Goal: Transaction & Acquisition: Purchase product/service

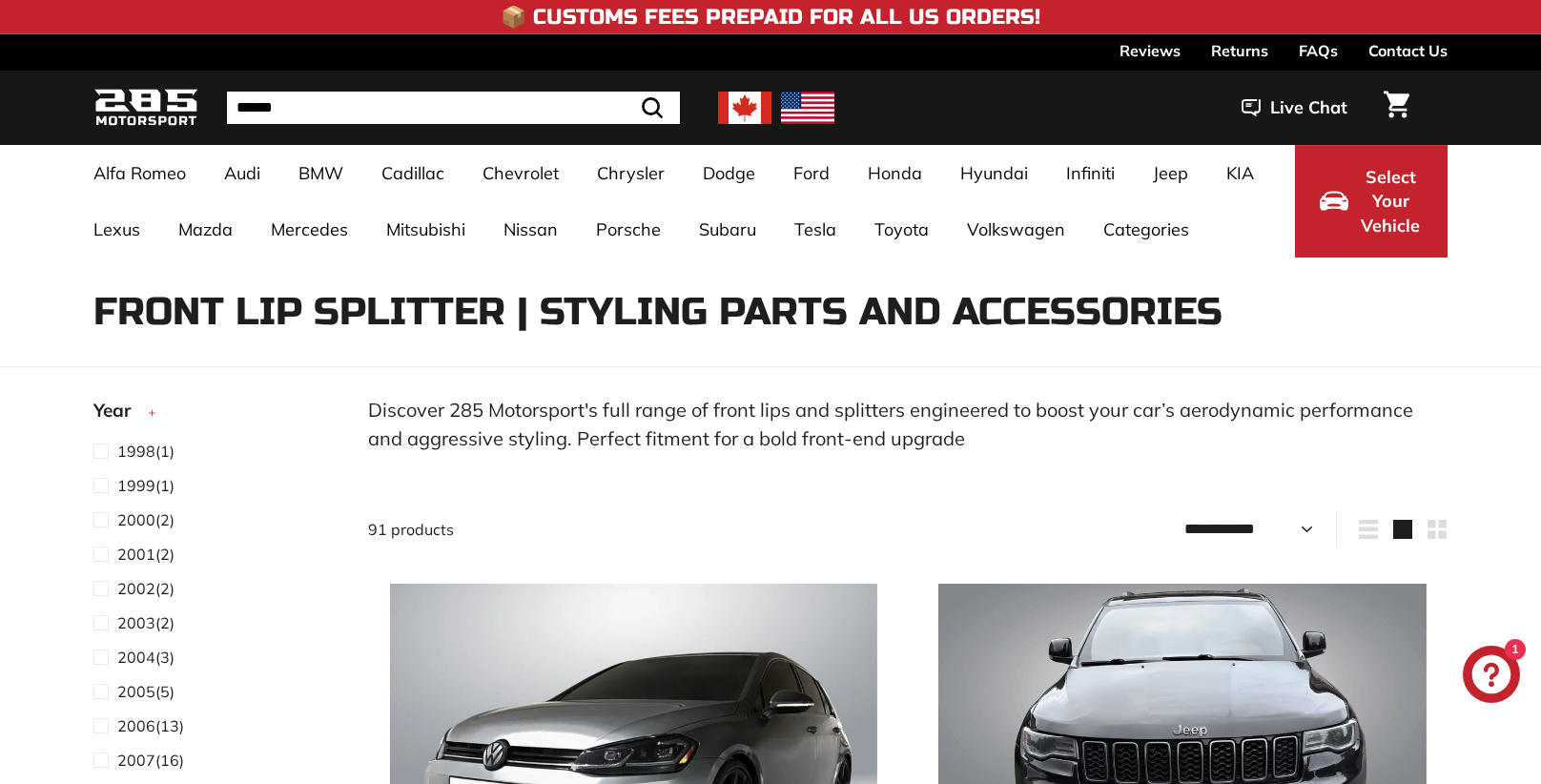
select select "**********"
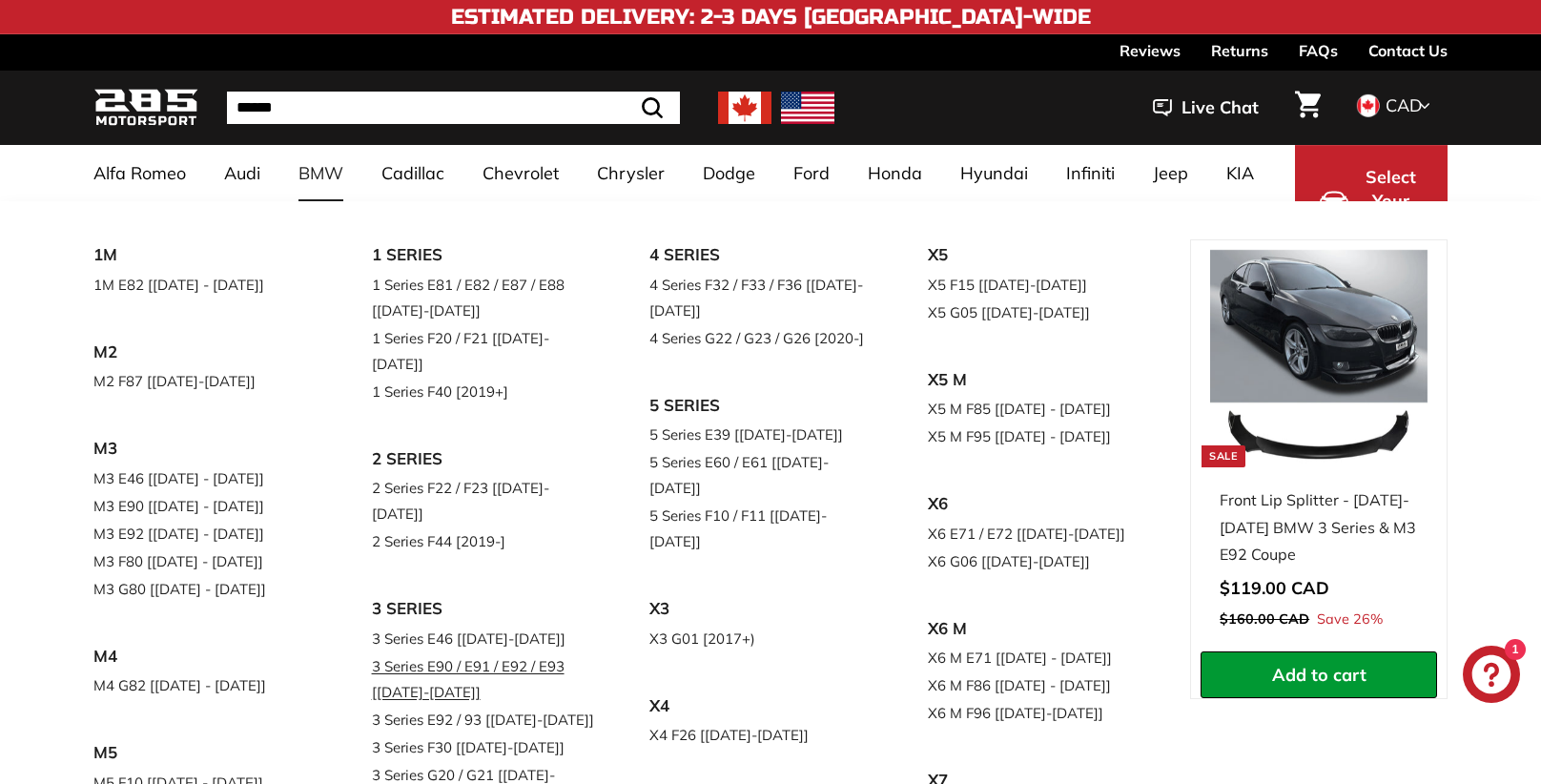
click at [481, 652] on link "3 Series E90 / E91 / E92 / E93 [[DATE]-[DATE]]" at bounding box center [484, 679] width 225 height 53
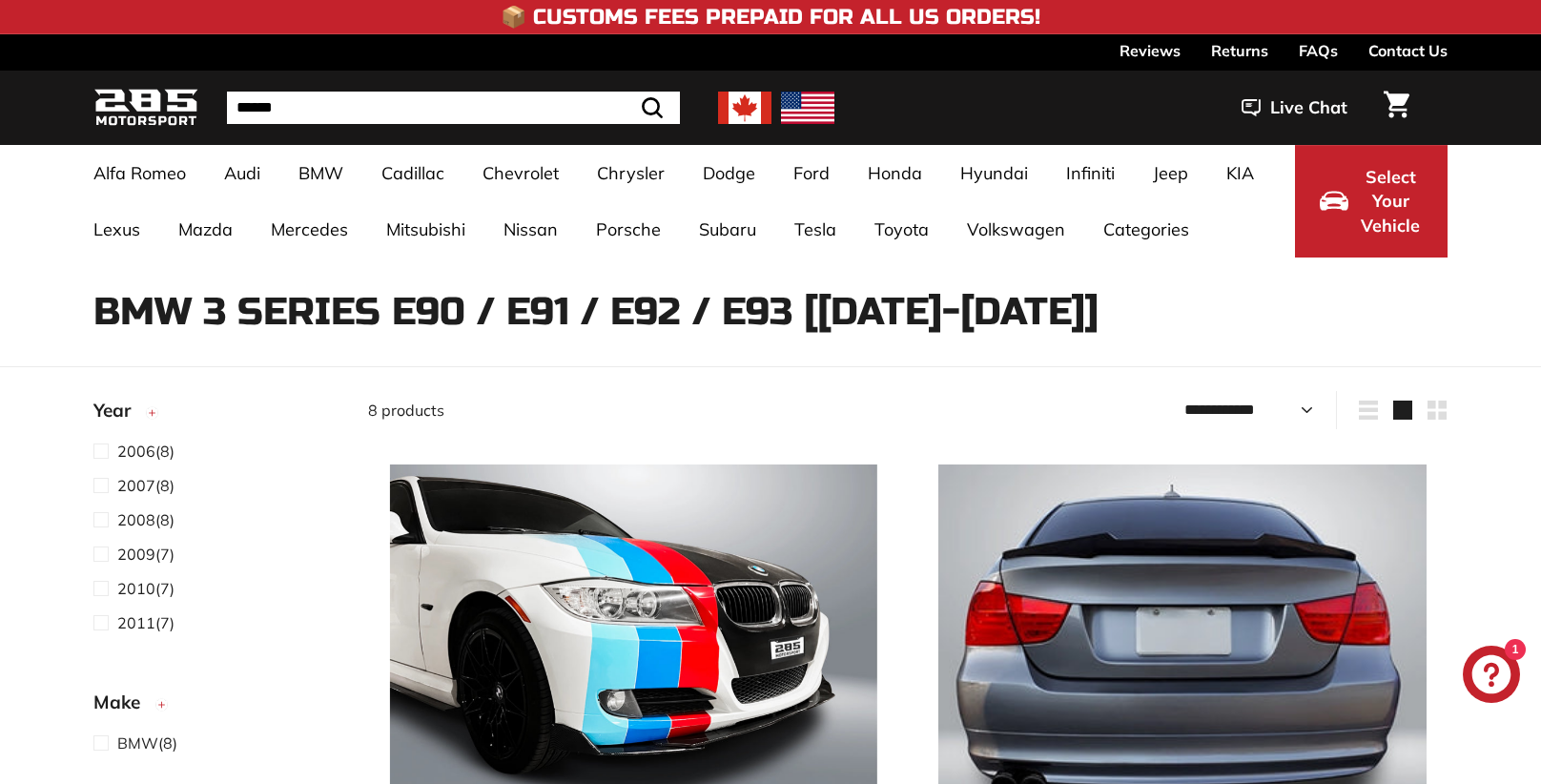
select select "**********"
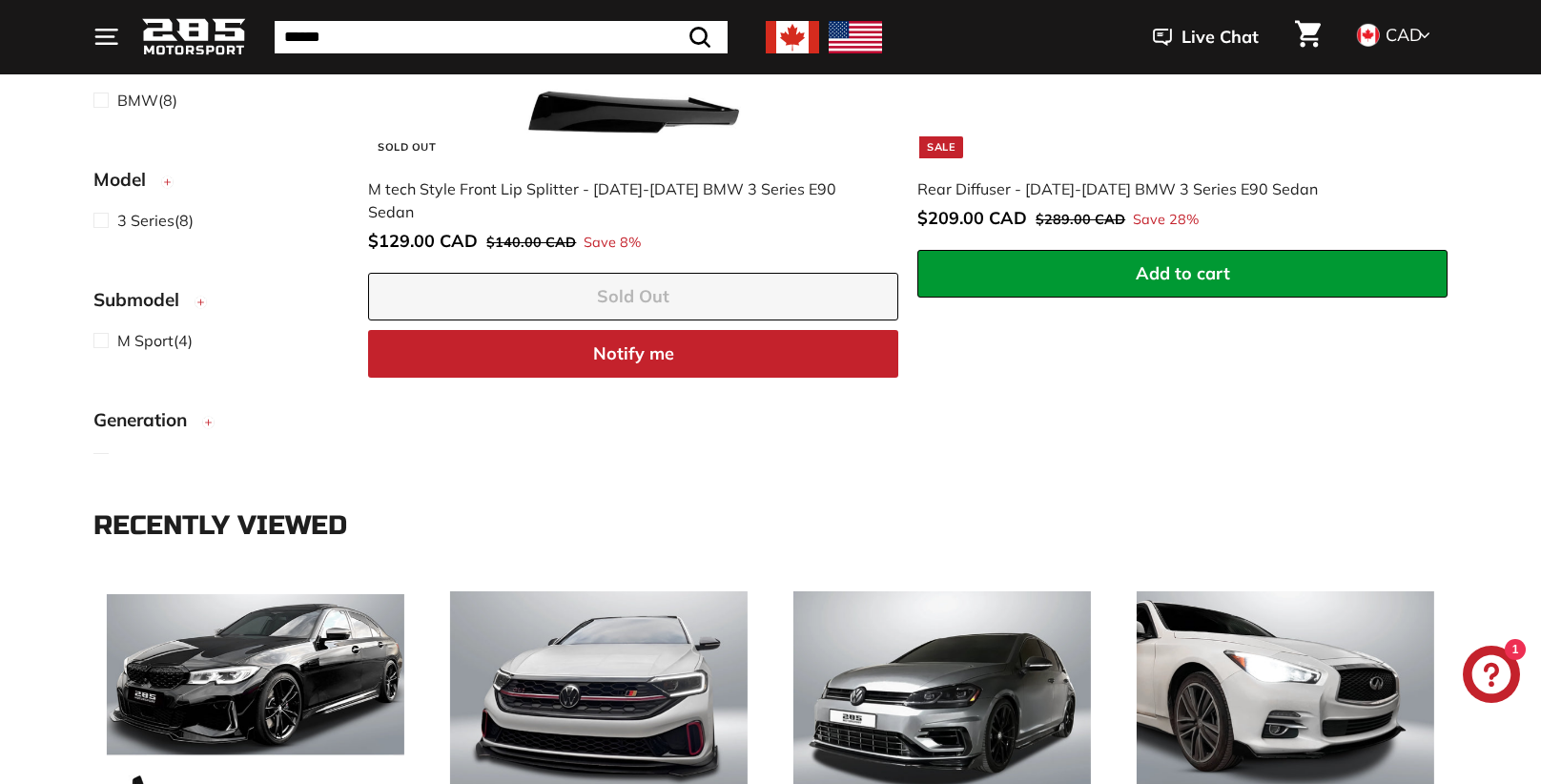
scroll to position [2860, 0]
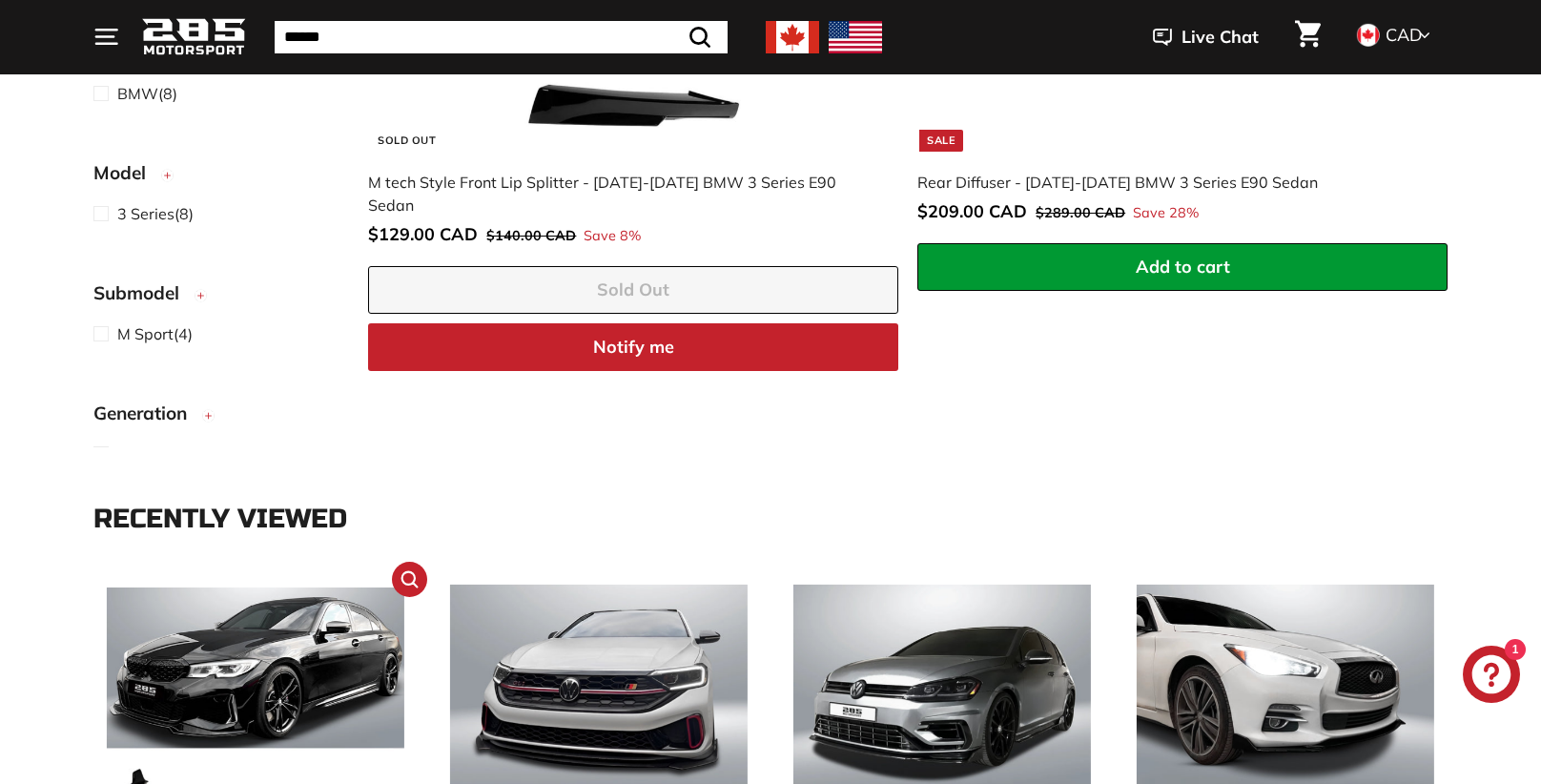
click at [271, 676] on img at bounding box center [255, 733] width 299 height 298
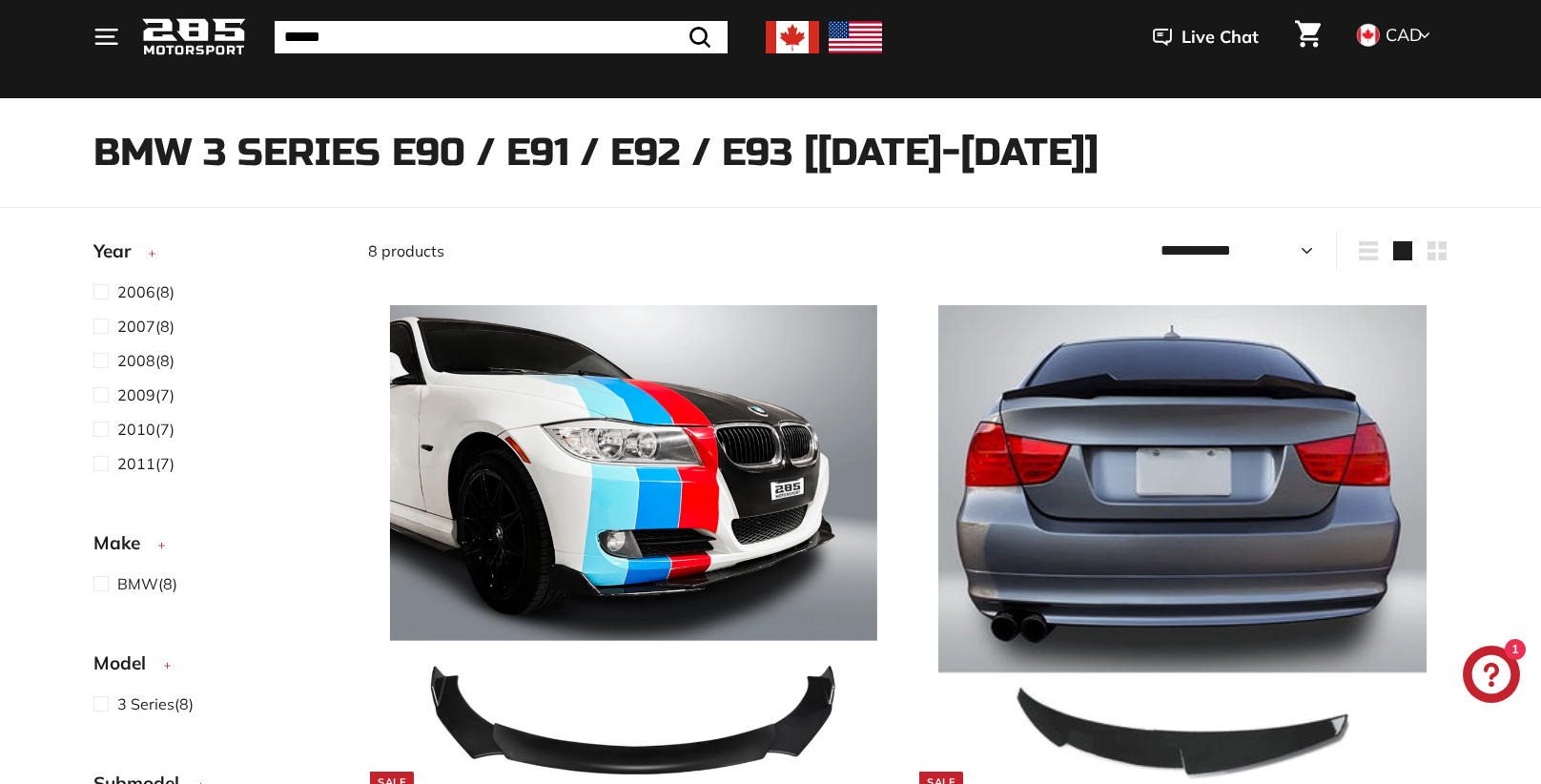
scroll to position [0, 0]
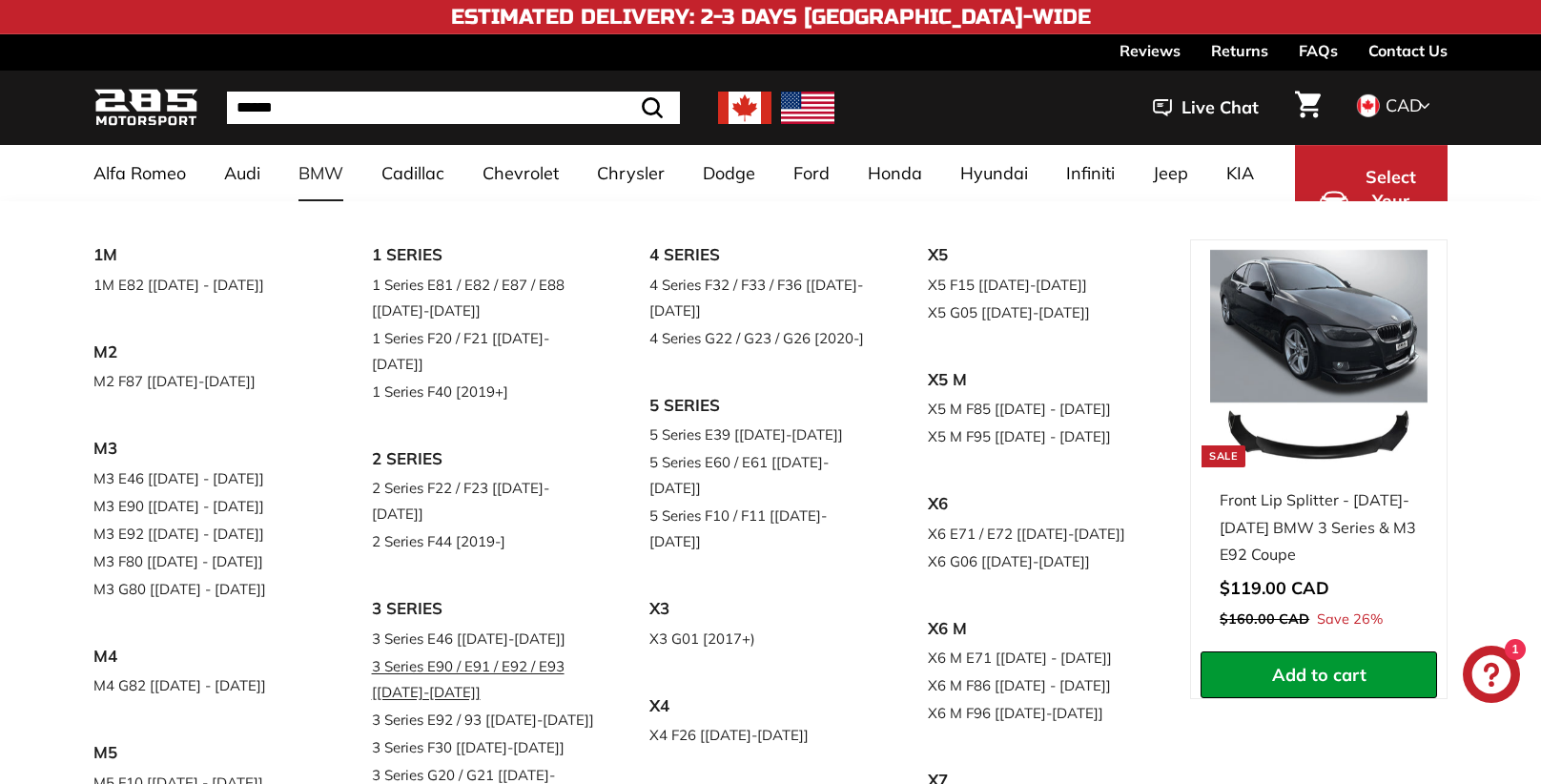
click at [503, 652] on link "3 Series E90 / E91 / E92 / E93 [[DATE]-[DATE]]" at bounding box center [484, 679] width 225 height 53
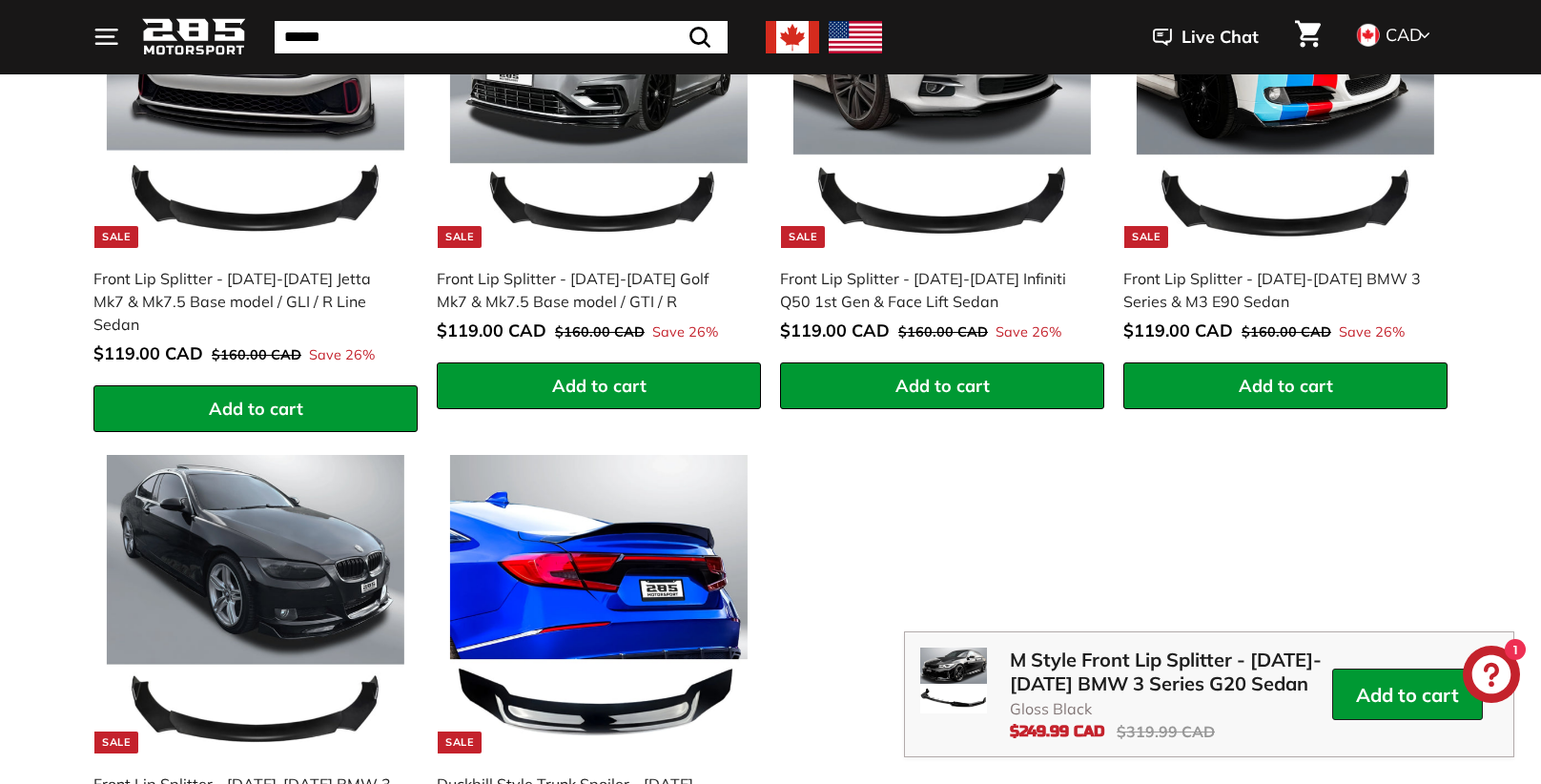
scroll to position [2614, 0]
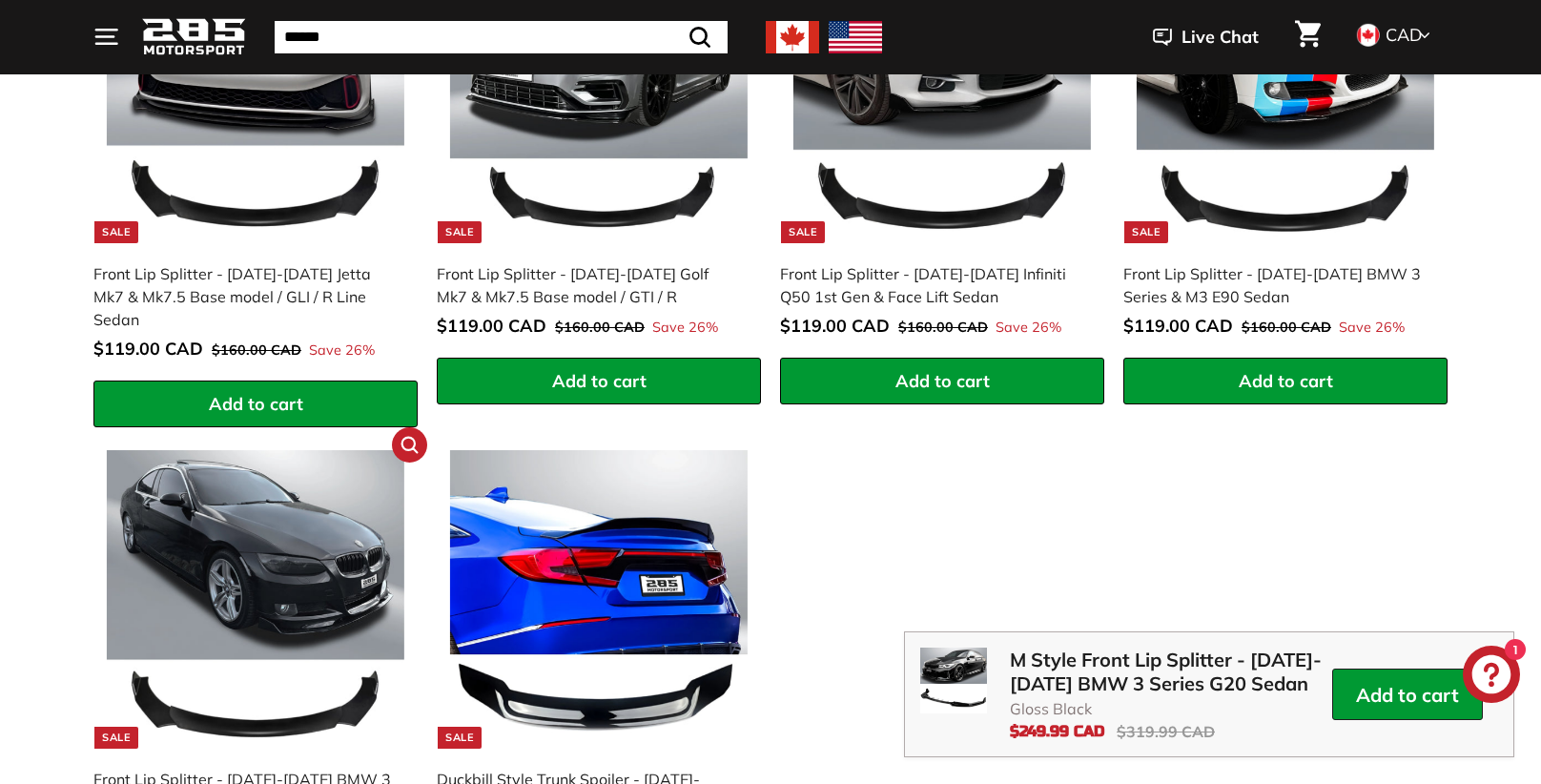
click at [301, 596] on img at bounding box center [255, 599] width 299 height 298
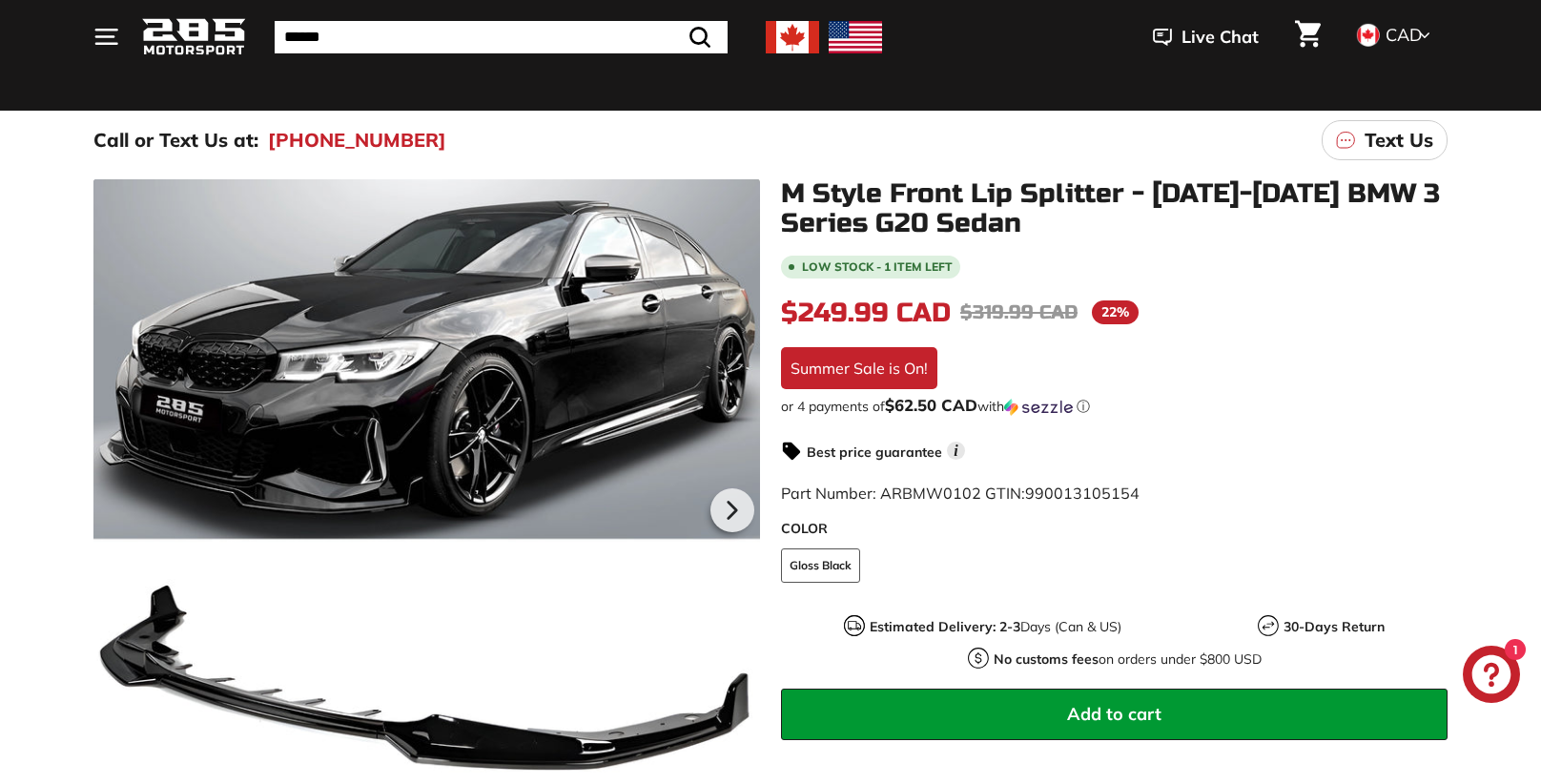
scroll to position [0, 0]
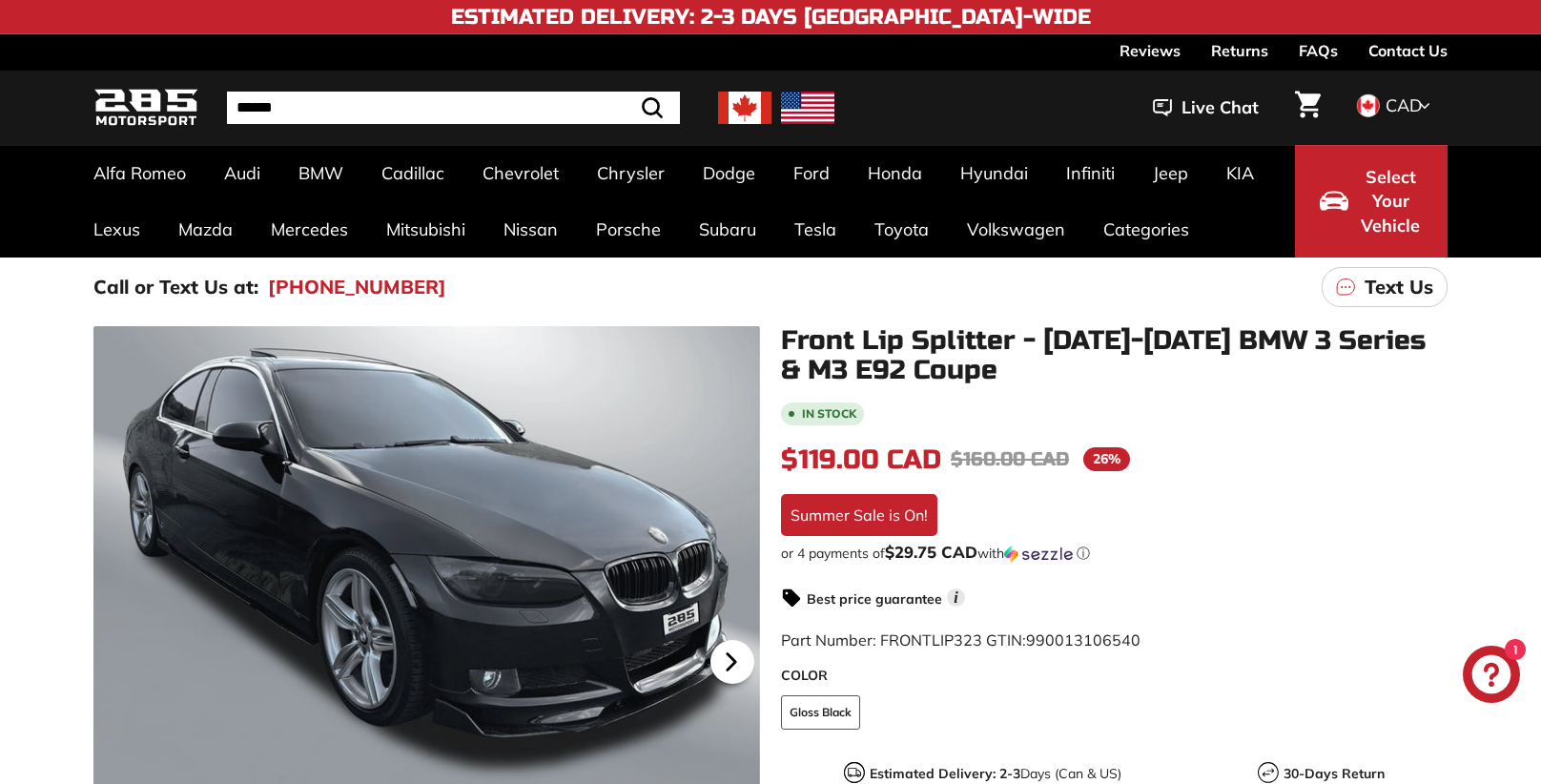
click at [730, 660] on icon at bounding box center [731, 662] width 8 height 16
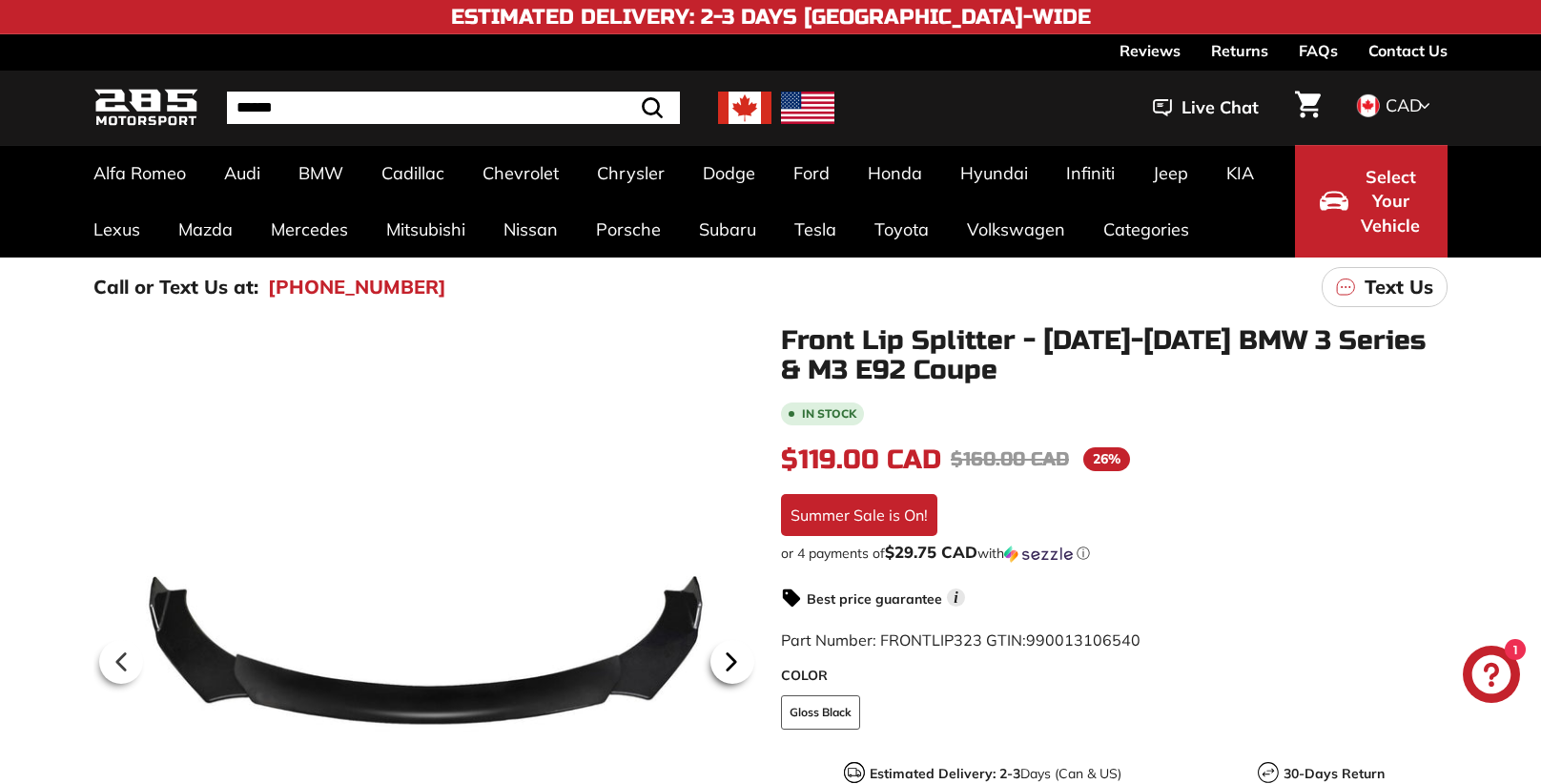
click at [730, 661] on icon at bounding box center [731, 662] width 8 height 16
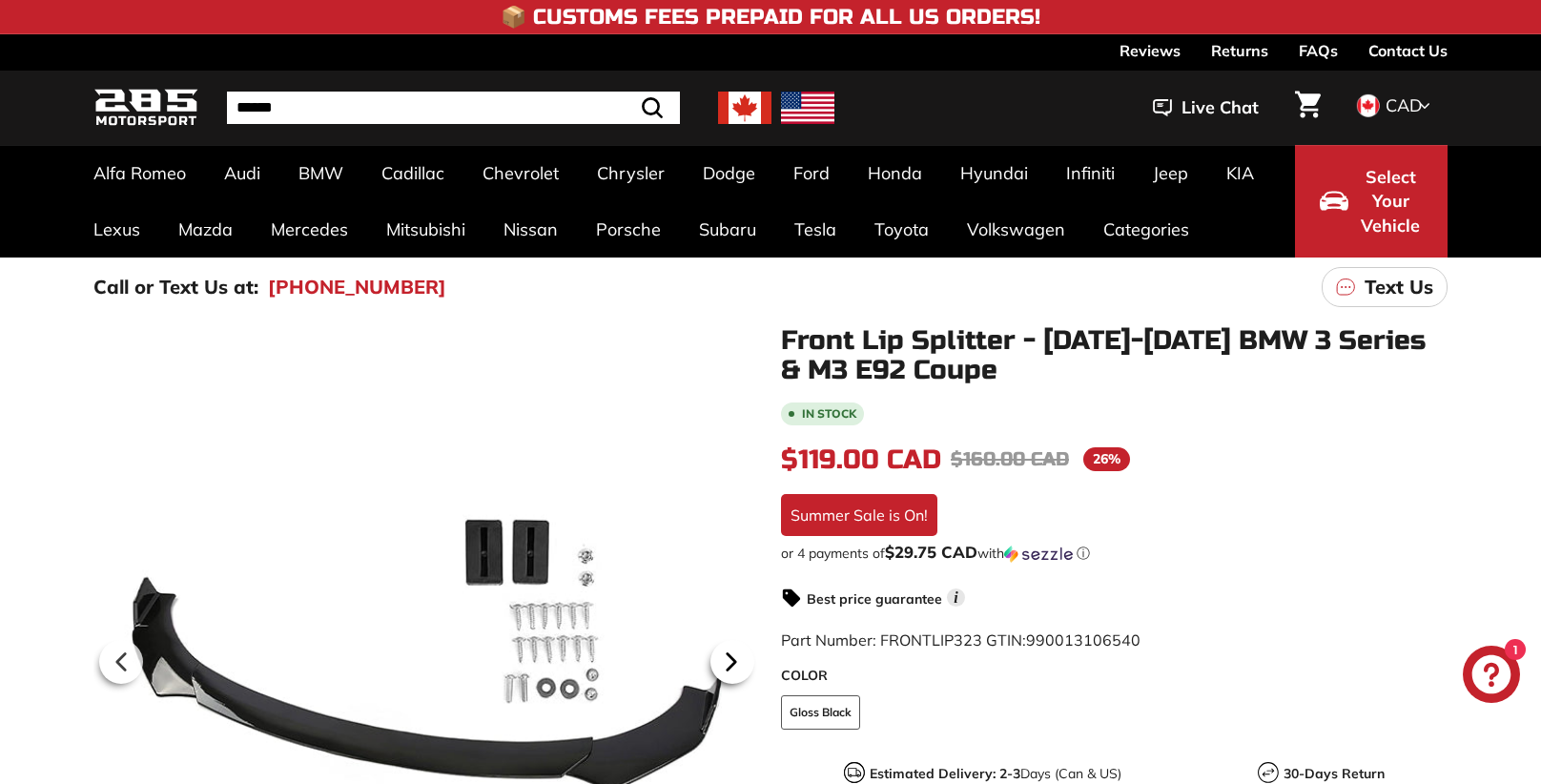
click at [730, 661] on icon at bounding box center [731, 662] width 8 height 16
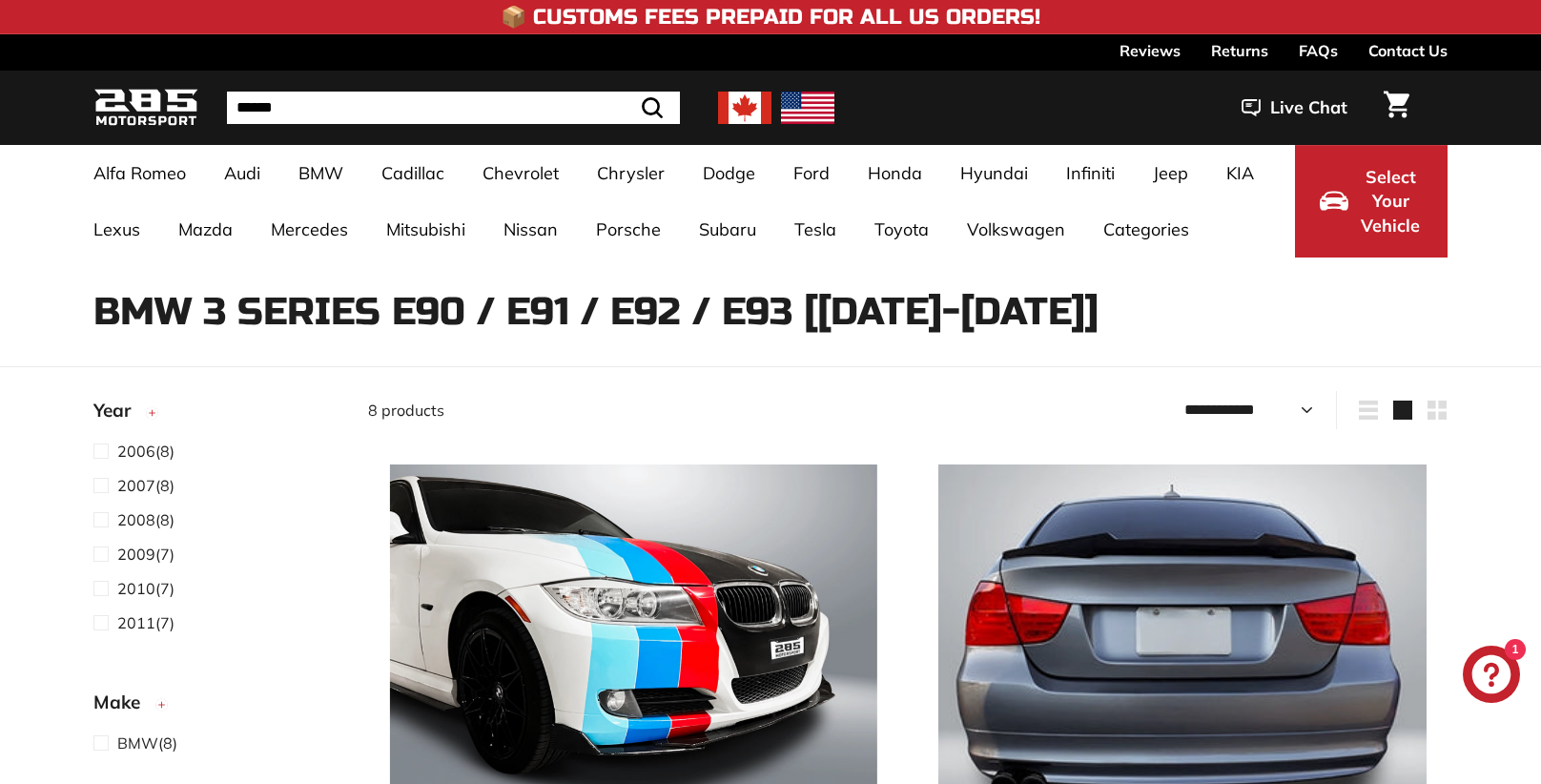
select select "**********"
click at [576, 594] on img at bounding box center [634, 707] width 488 height 488
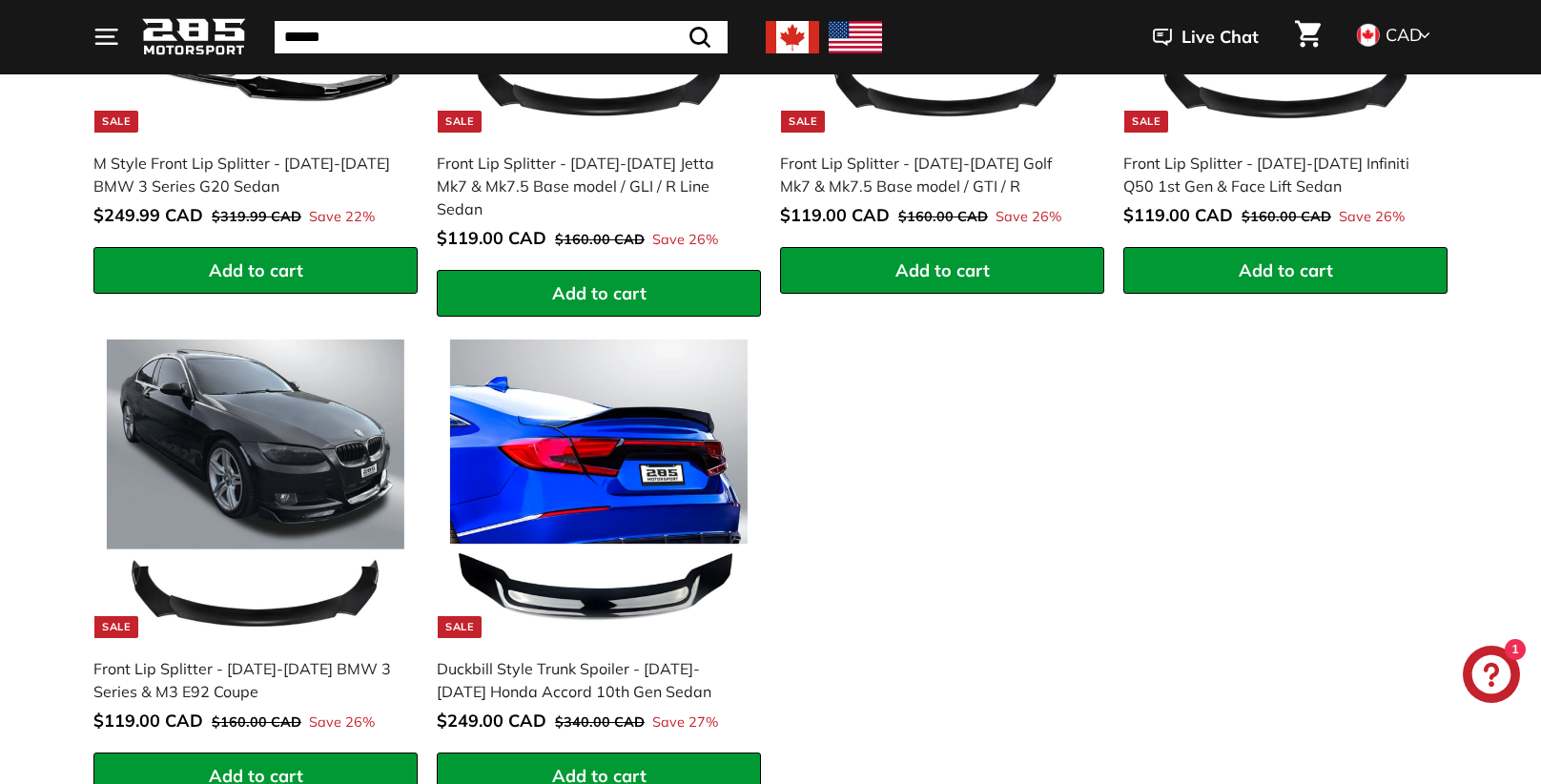
scroll to position [3604, 0]
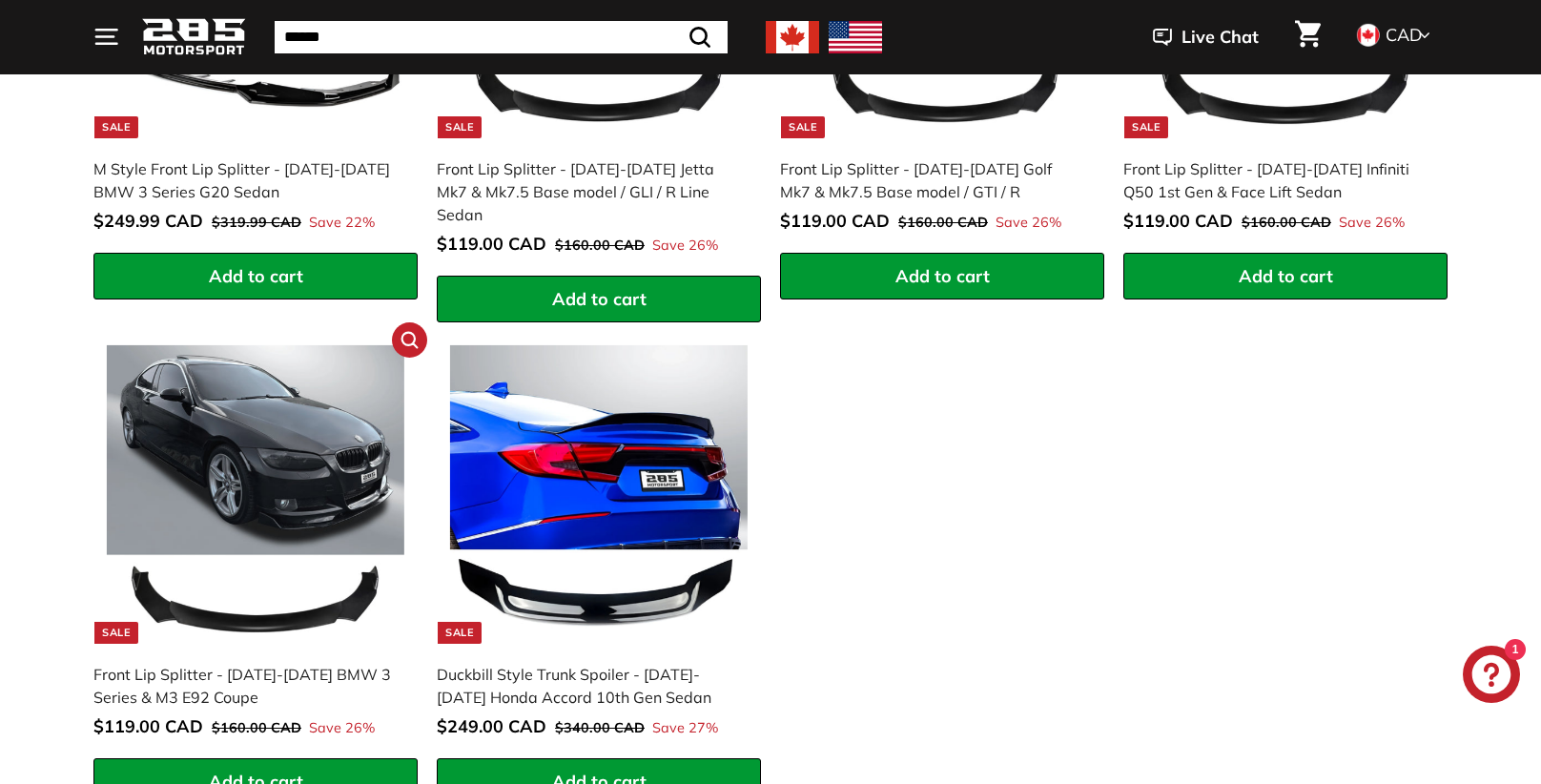
click at [357, 462] on img at bounding box center [255, 493] width 299 height 298
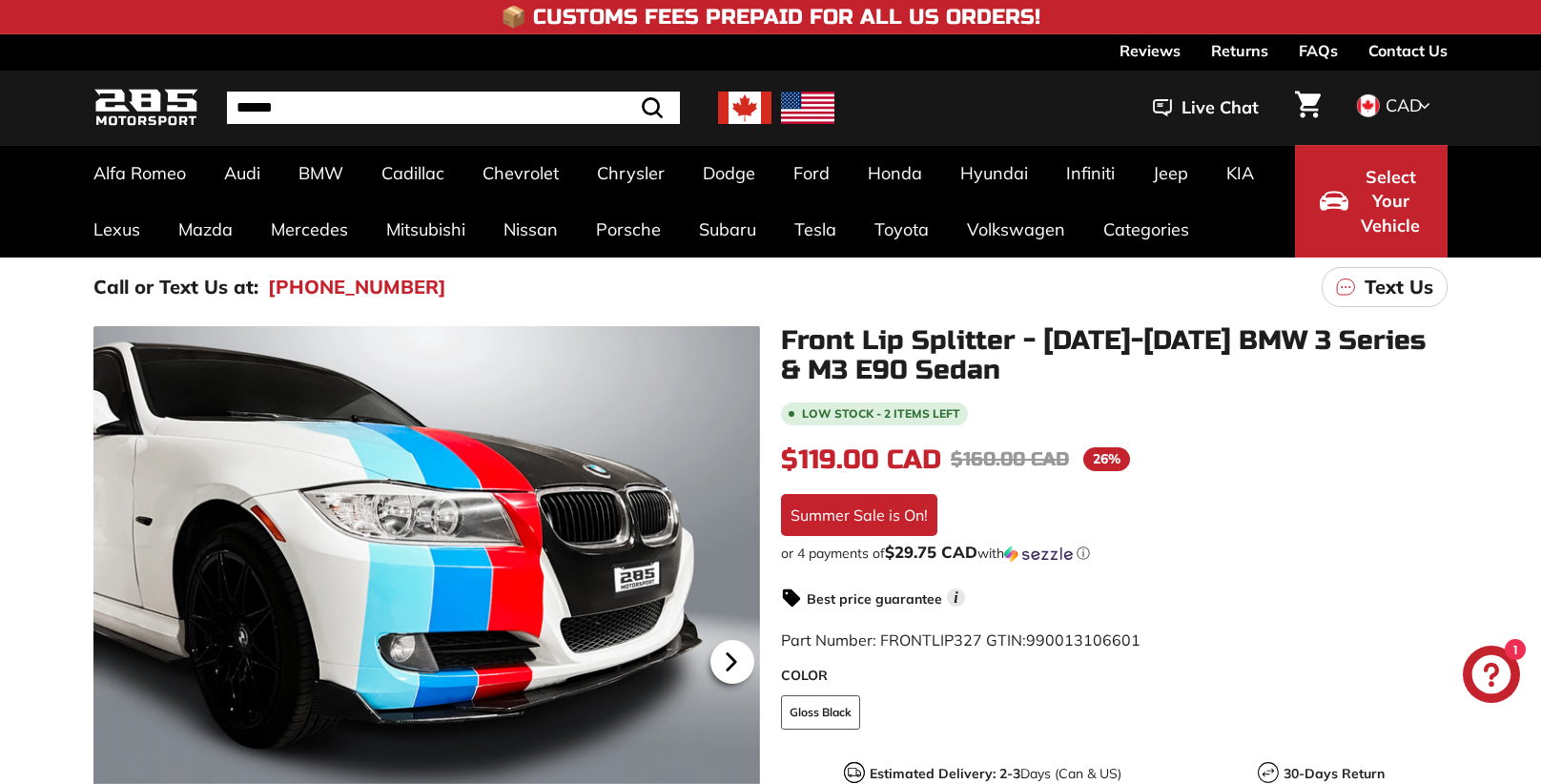
click at [727, 660] on icon at bounding box center [731, 662] width 8 height 16
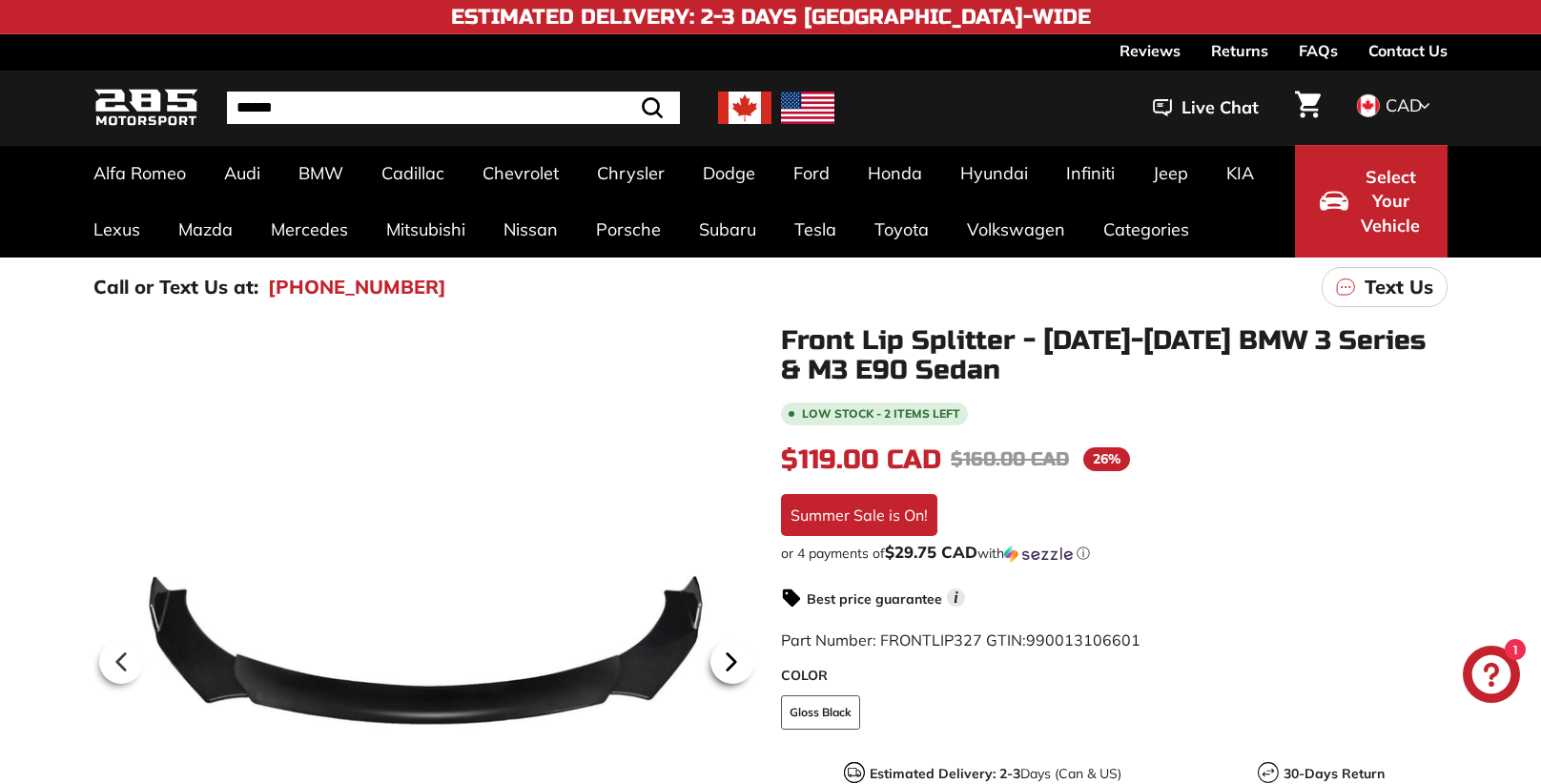
click at [727, 660] on icon at bounding box center [731, 662] width 8 height 16
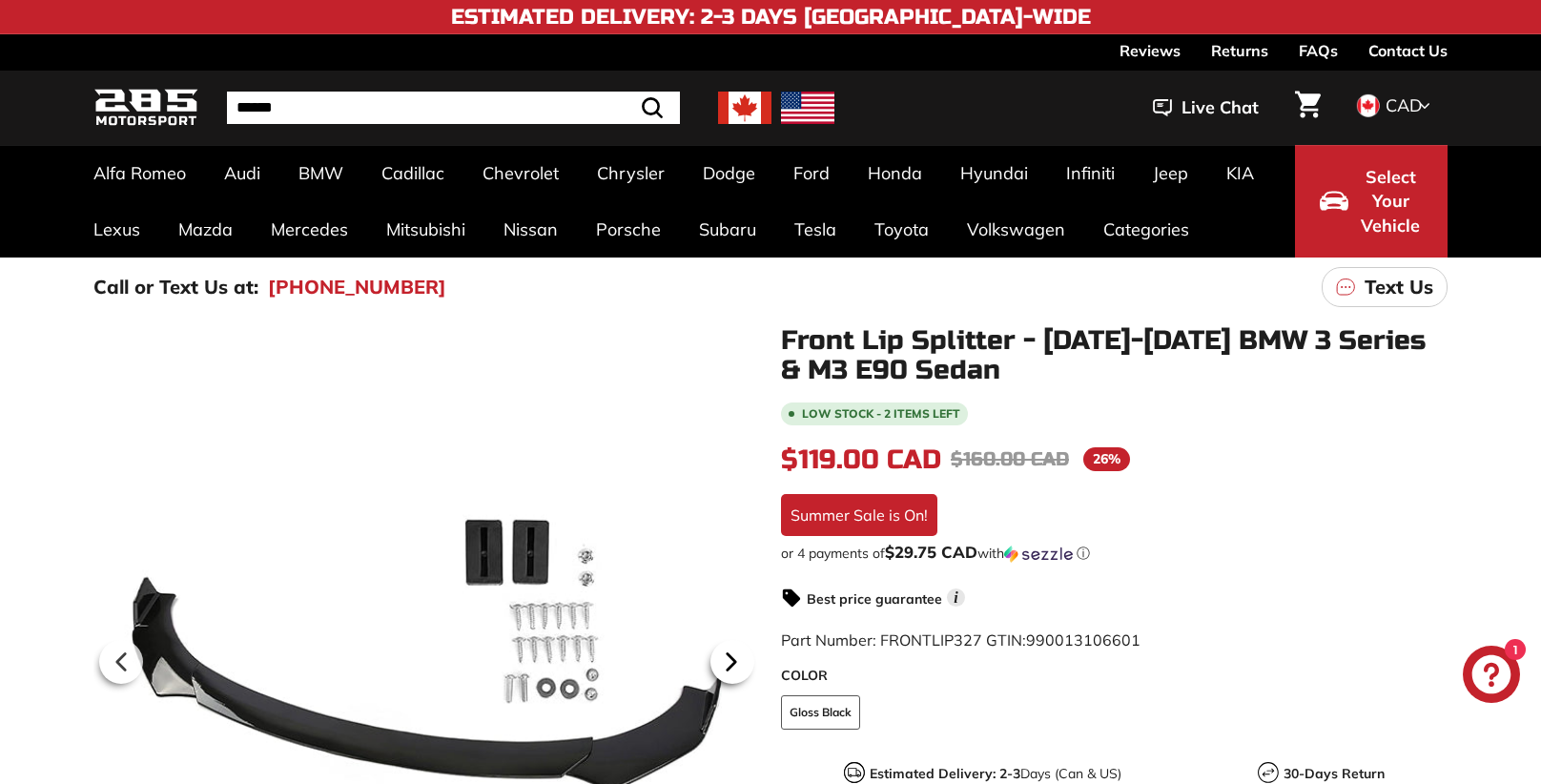
click at [727, 660] on icon at bounding box center [731, 662] width 8 height 16
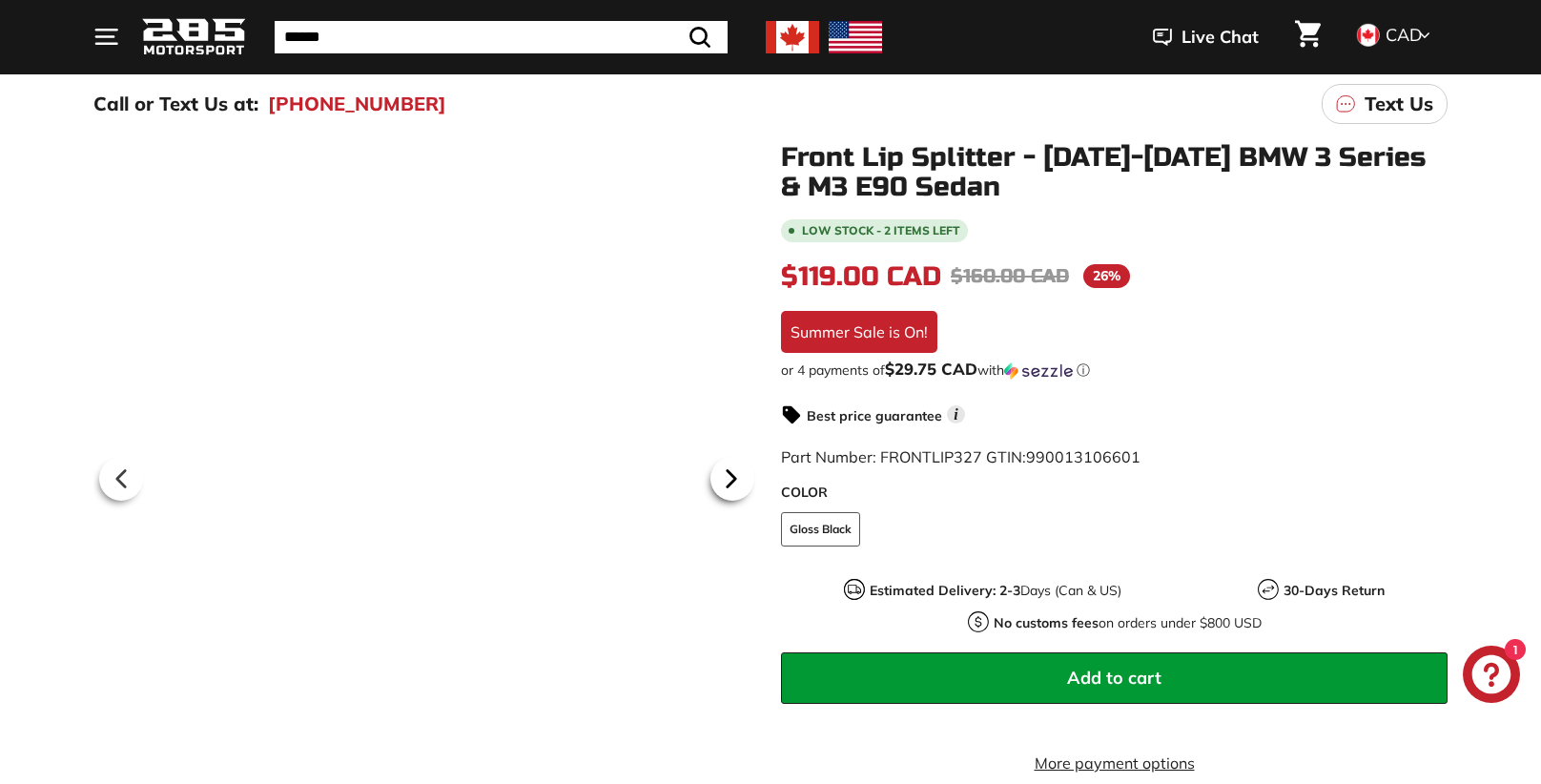
scroll to position [214, 0]
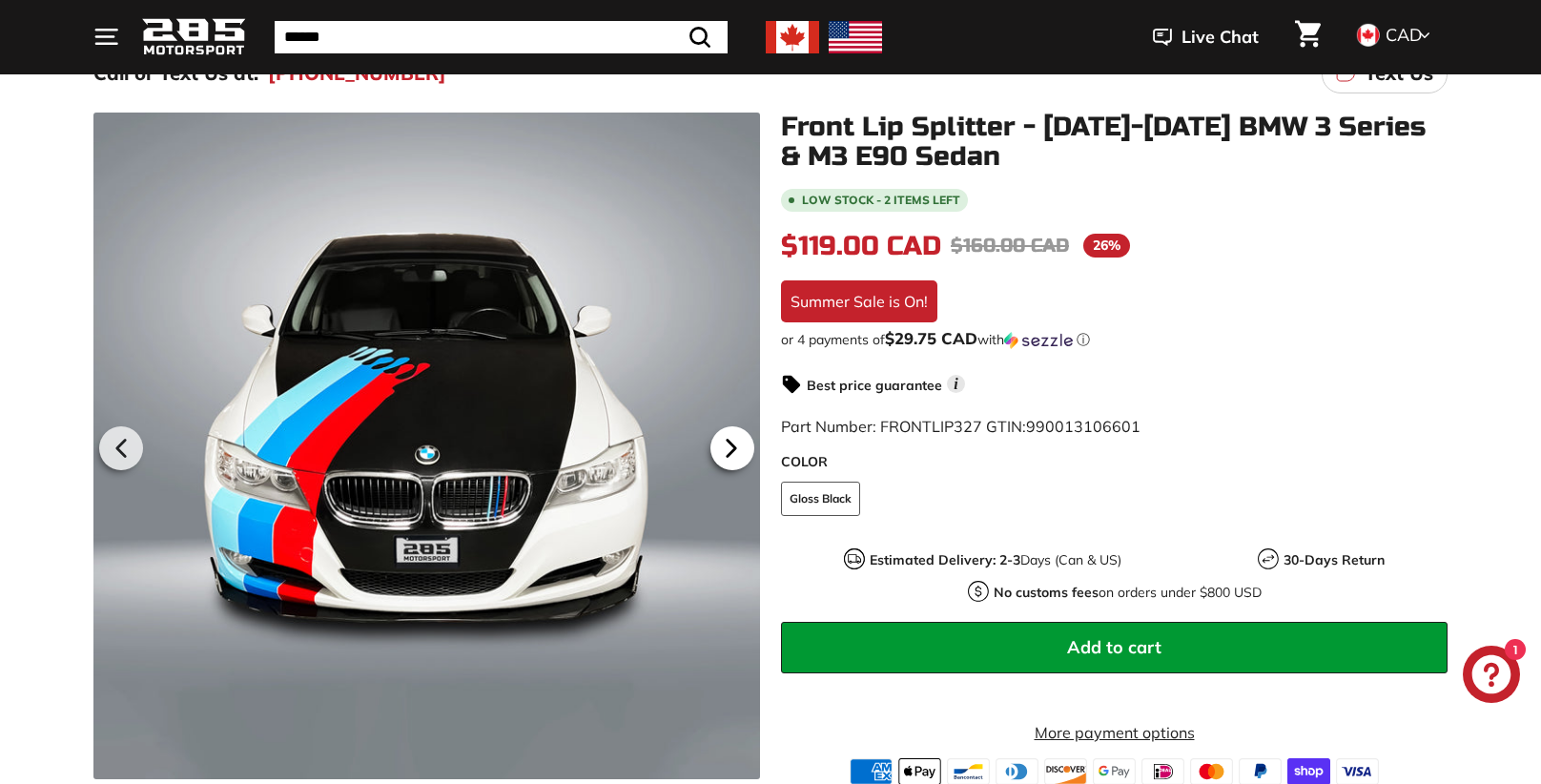
click at [733, 440] on icon at bounding box center [731, 448] width 44 height 44
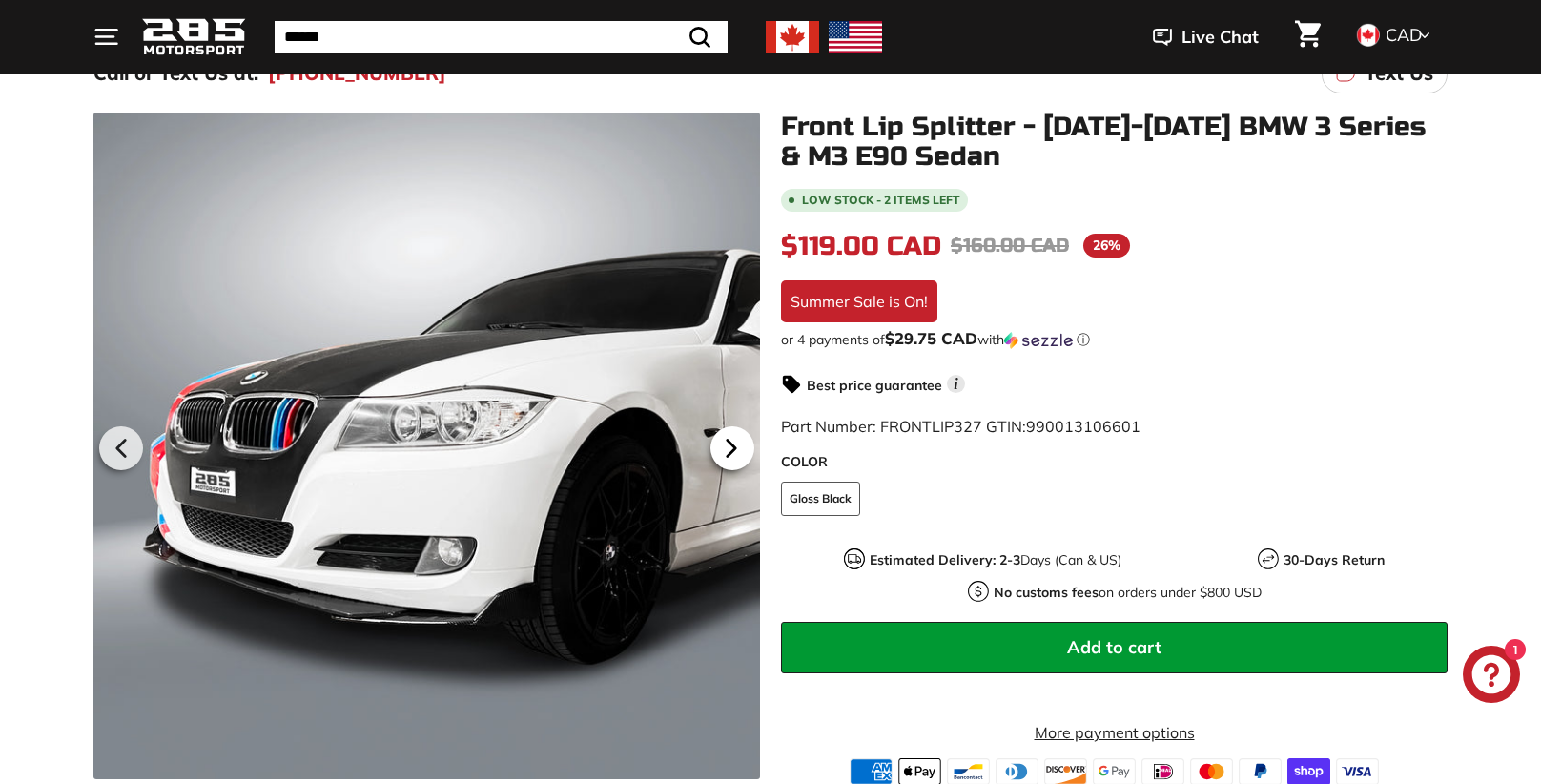
click at [732, 443] on icon at bounding box center [731, 448] width 8 height 16
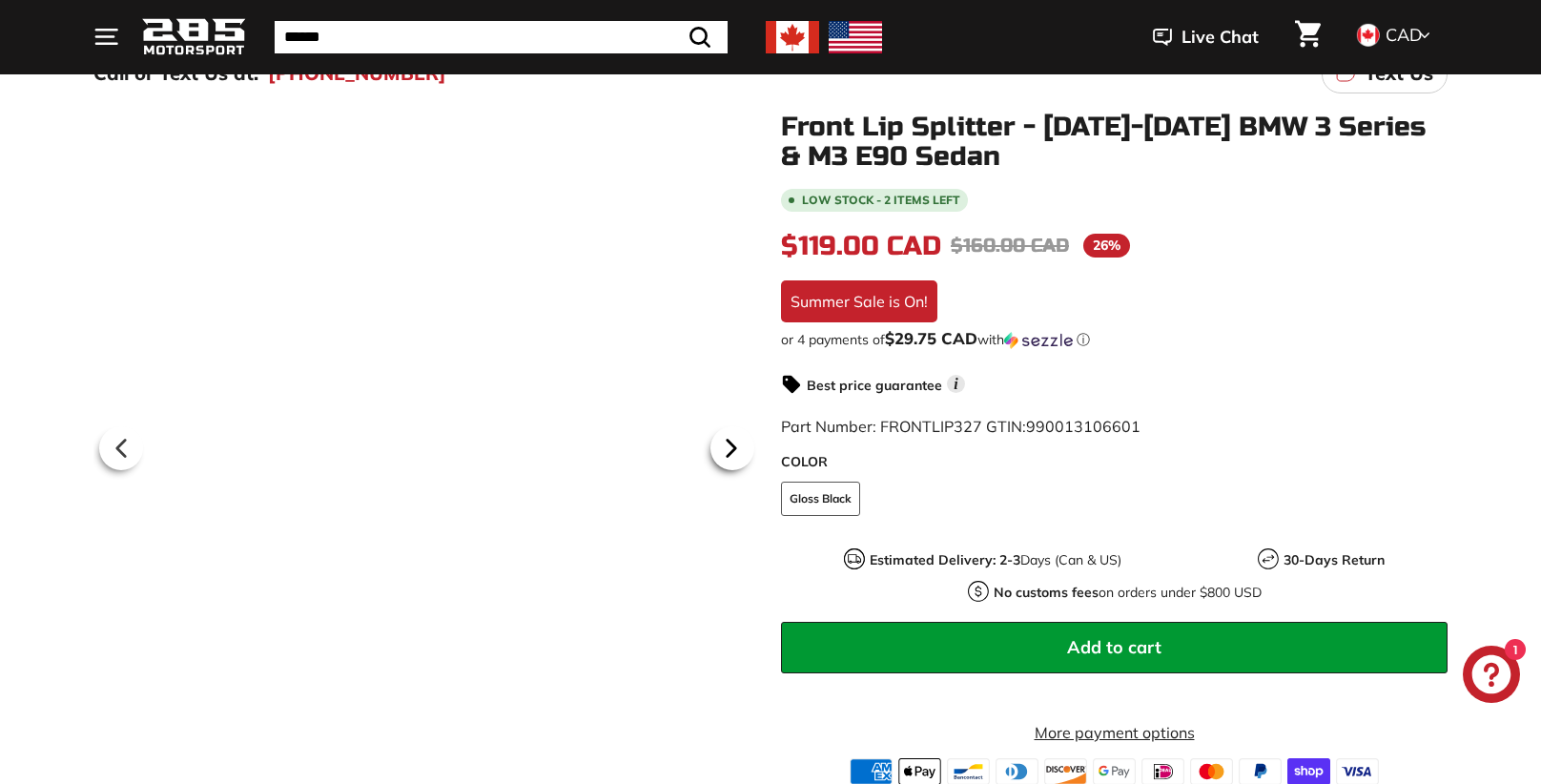
scroll to position [0, 100]
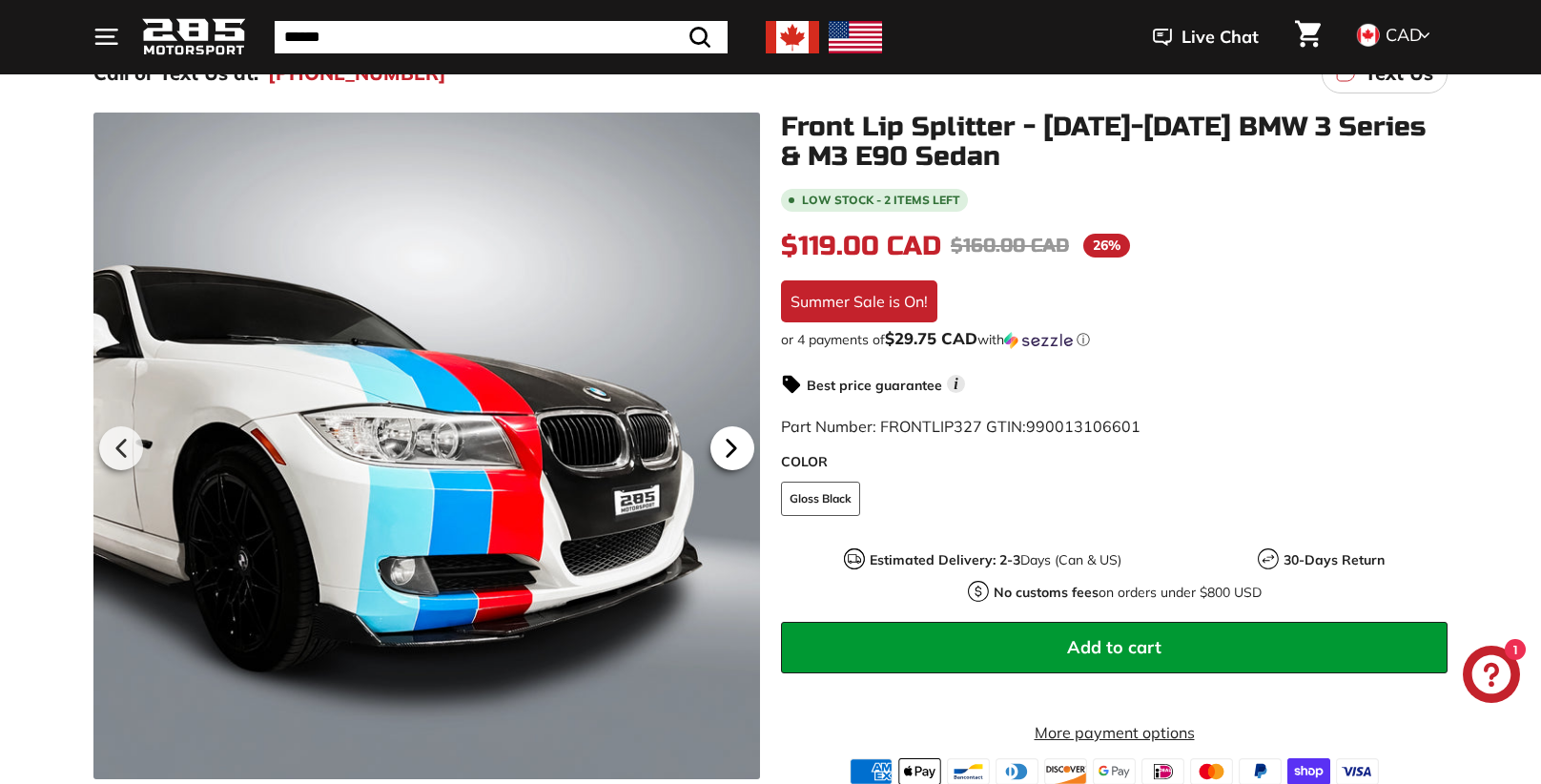
click at [733, 445] on icon at bounding box center [731, 448] width 8 height 16
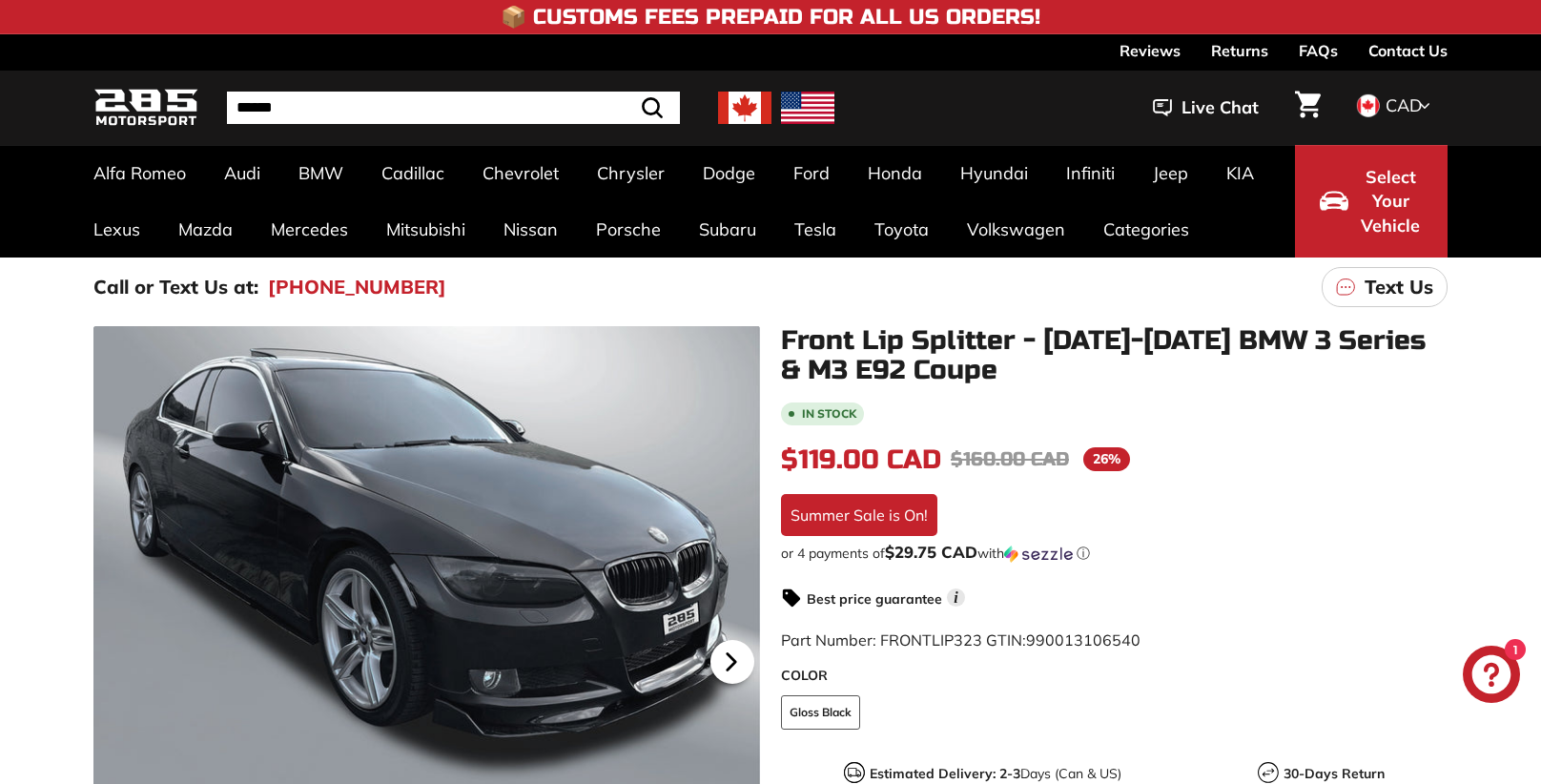
click at [734, 662] on icon at bounding box center [731, 662] width 8 height 16
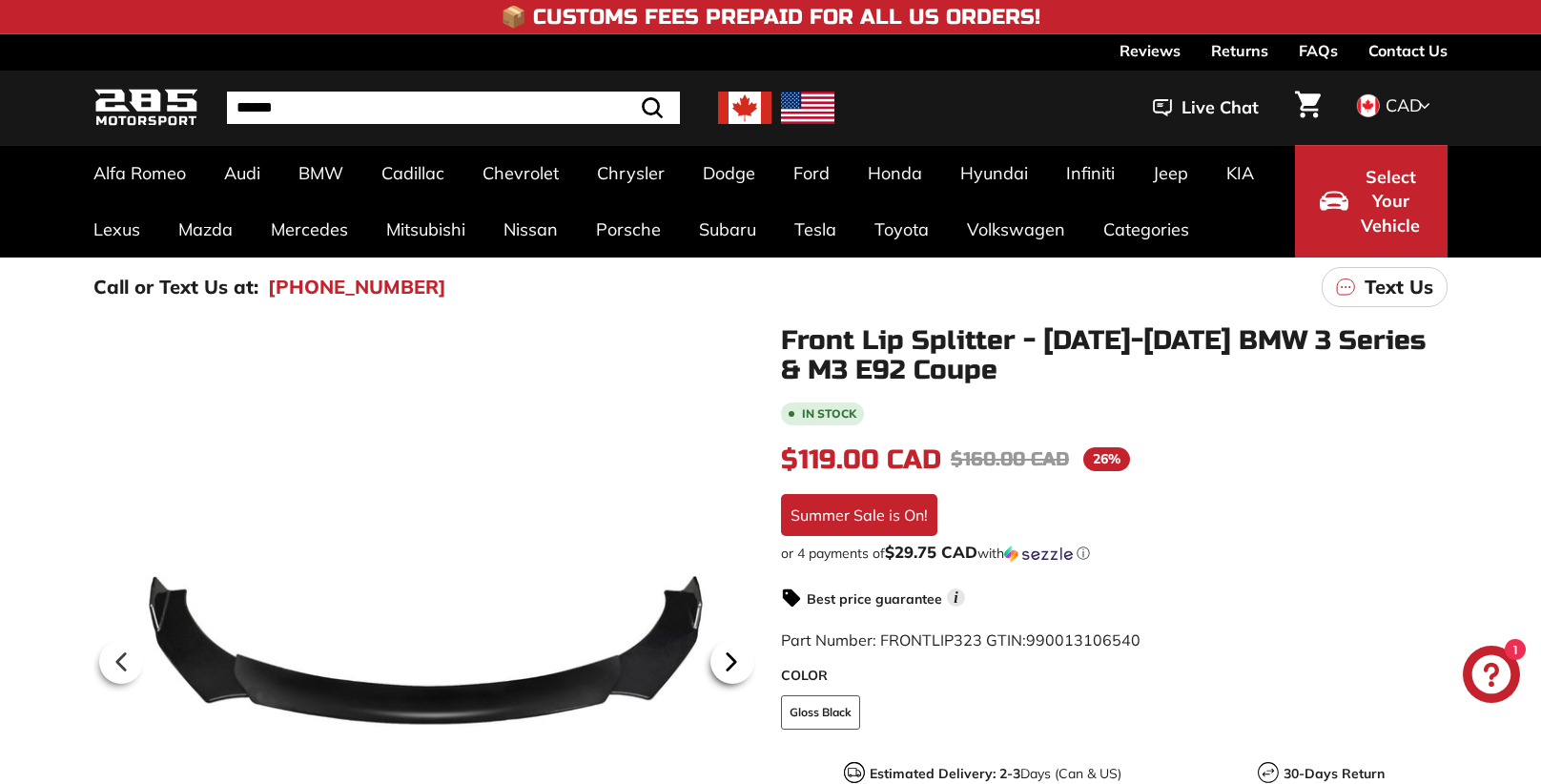
click at [734, 662] on icon at bounding box center [731, 662] width 8 height 16
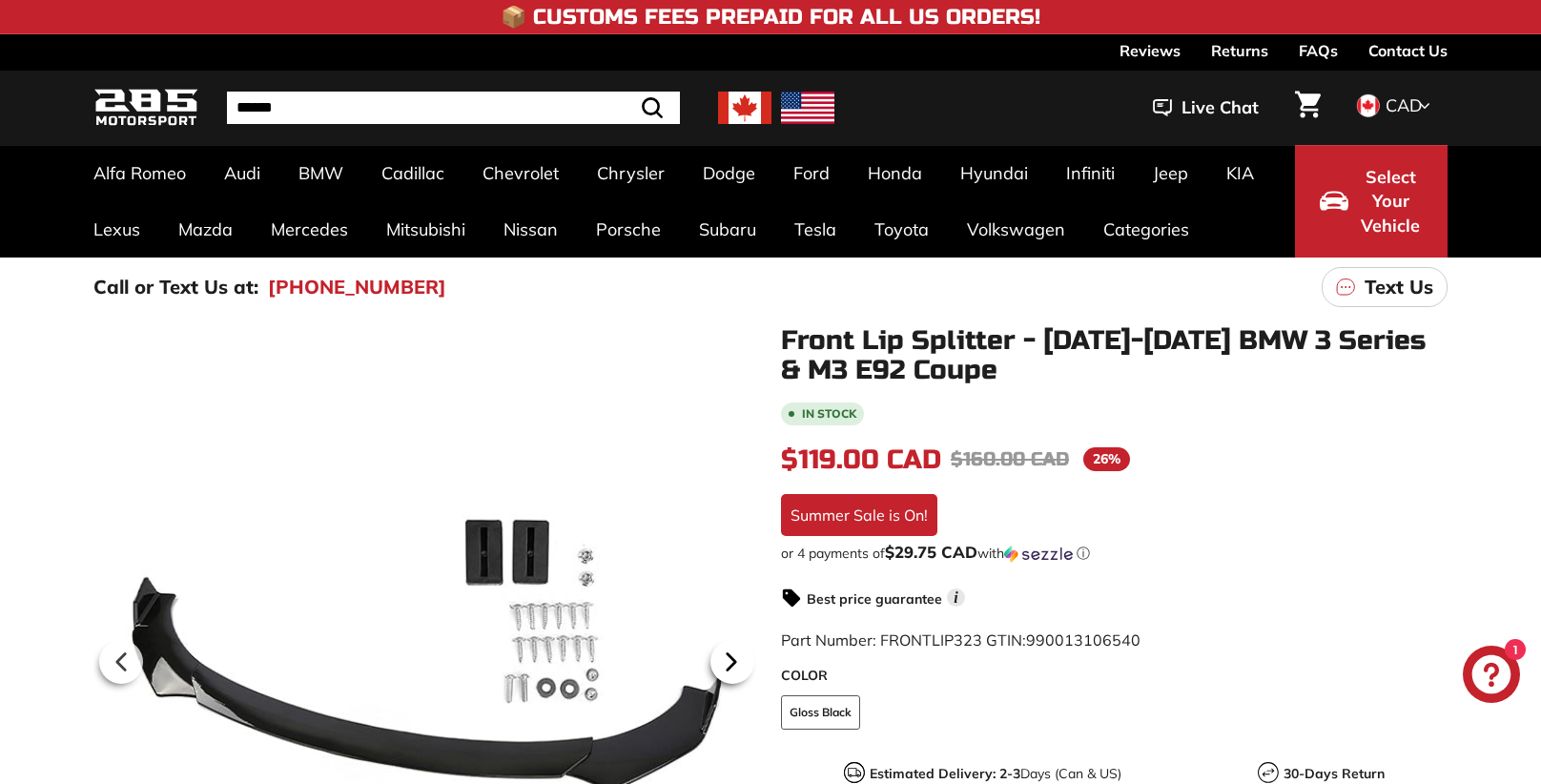
click at [734, 662] on icon at bounding box center [731, 662] width 8 height 16
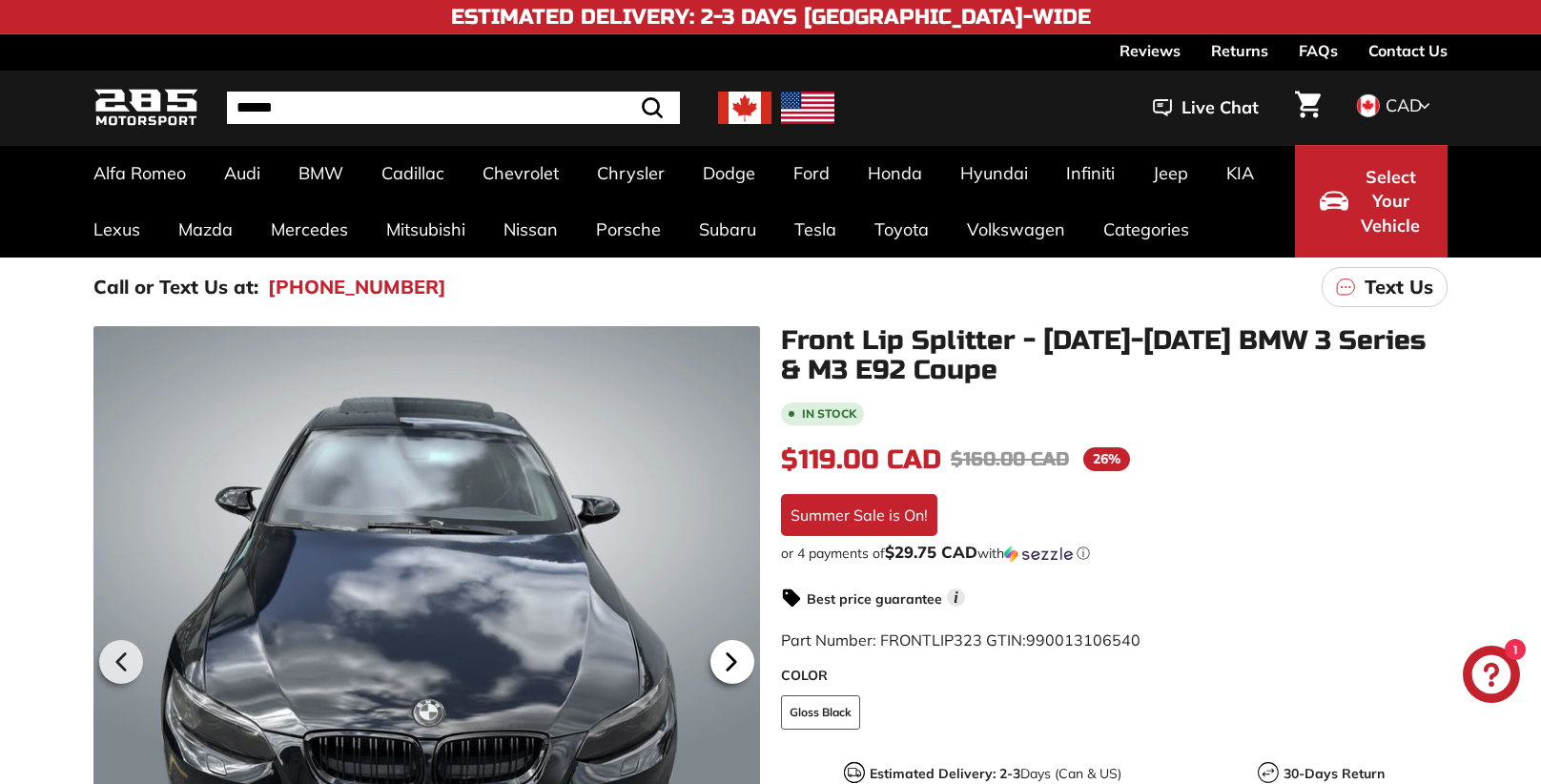
click at [734, 662] on icon at bounding box center [731, 662] width 8 height 16
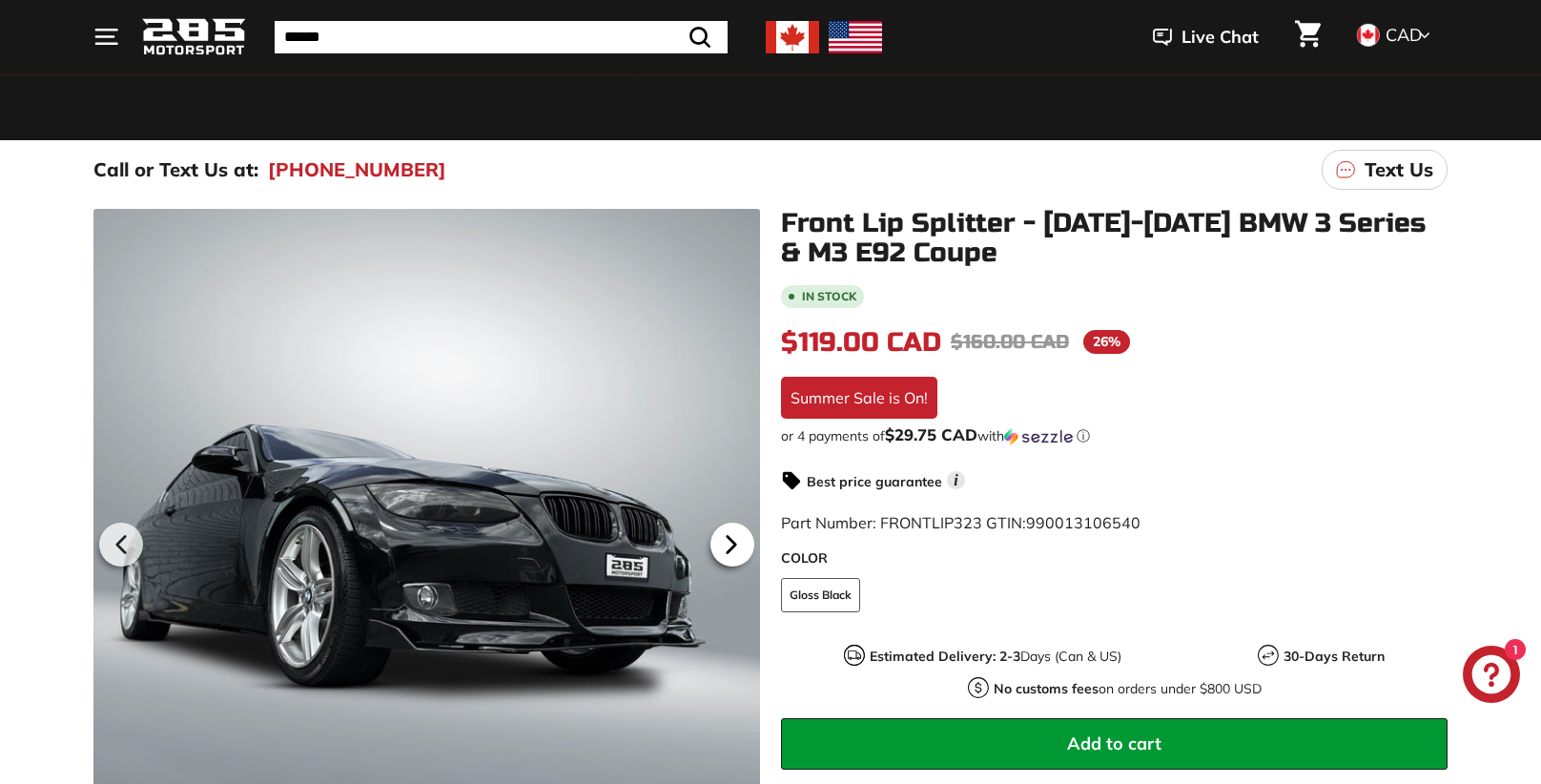
scroll to position [132, 0]
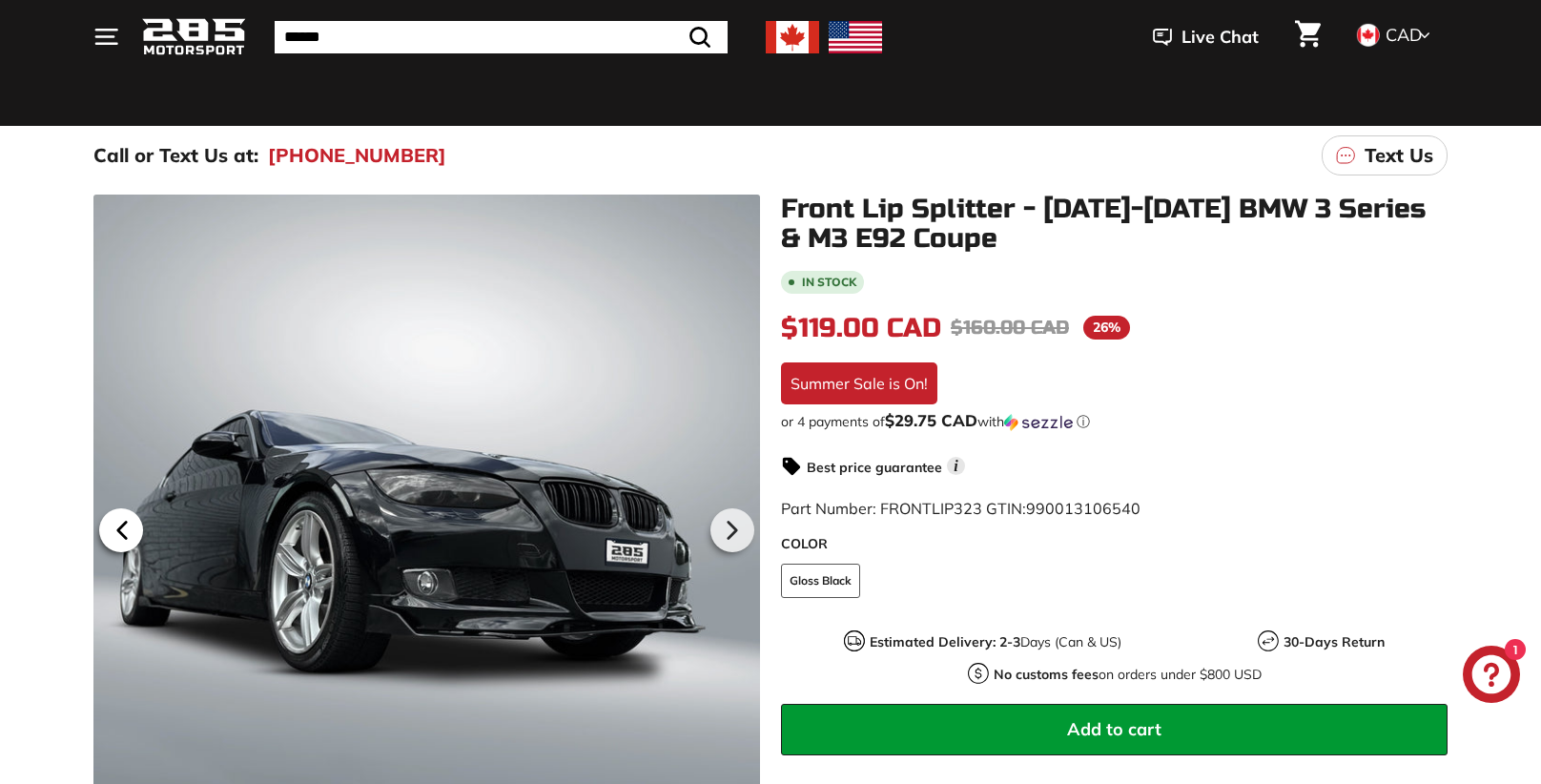
click at [121, 525] on icon at bounding box center [122, 530] width 8 height 16
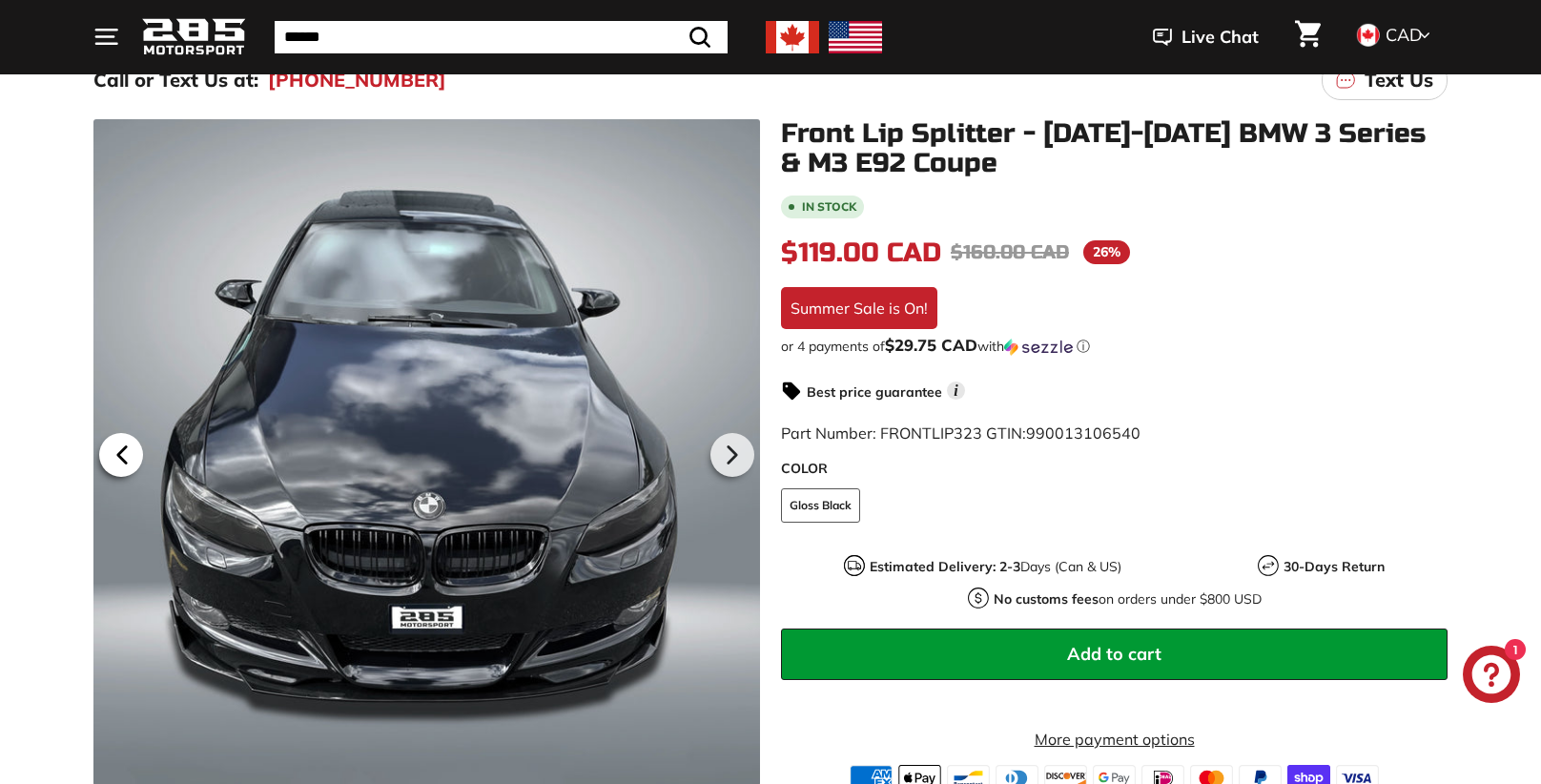
scroll to position [206, 0]
